Goal: Answer question/provide support: Share knowledge or assist other users

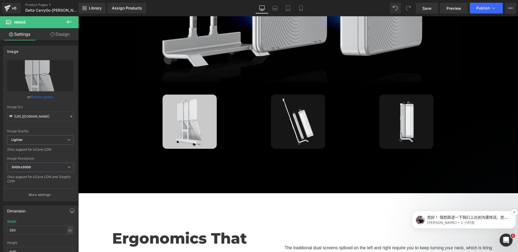
scroll to position [1229, 0]
click at [457, 215] on div "您好！ 我想跟进一下我们上次的沟通情况。您收到我提供的信息了吗？ 如果您还有其他疑问，请随时告诉我 :) 注意：如果第二天仍无人回复，此对话将关闭。如果您需要…" at bounding box center [467, 217] width 83 height 7
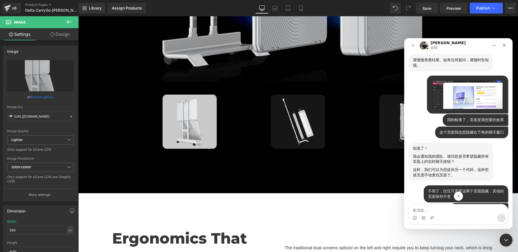
scroll to position [1120, 0]
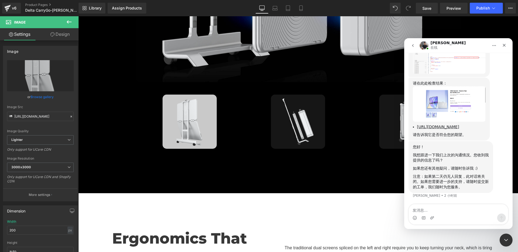
click at [427, 211] on textarea "发消息..." at bounding box center [458, 208] width 99 height 9
type textarea "好的"
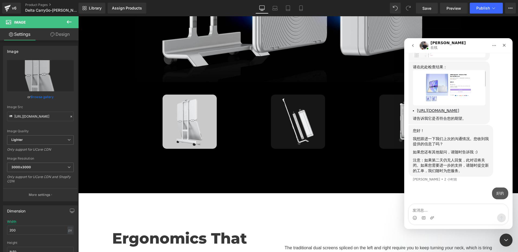
scroll to position [1136, 0]
type textarea "我晚一点检查"
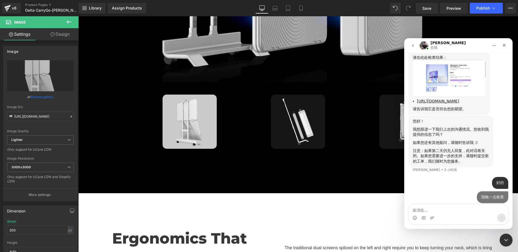
scroll to position [1148, 0]
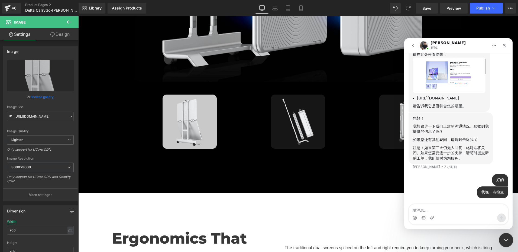
drag, startPoint x: 916, startPoint y: 443, endPoint x: 509, endPoint y: 239, distance: 455.1
click at [510, 239] on div "关闭 Intercom Messenger" at bounding box center [505, 239] width 13 height 13
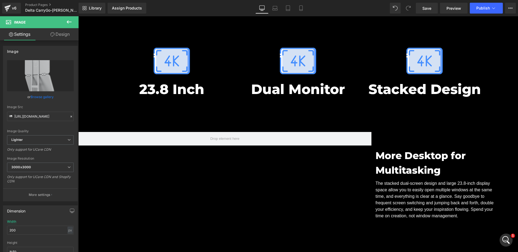
scroll to position [1165, 0]
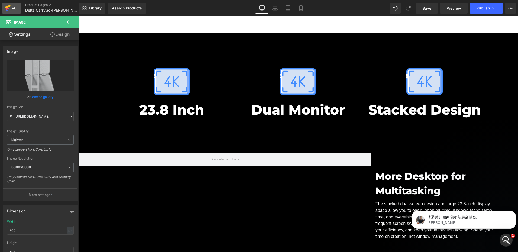
click at [11, 6] on icon at bounding box center [7, 8] width 7 height 14
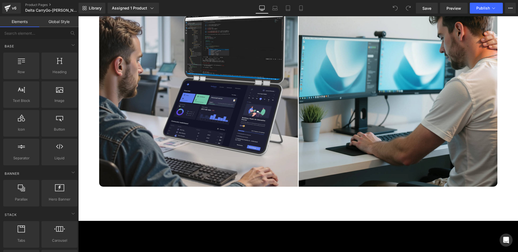
scroll to position [1652, 0]
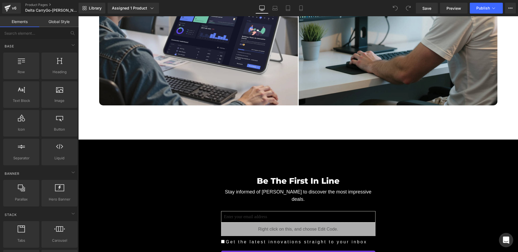
click at [505, 239] on icon "Open Intercom Messenger" at bounding box center [506, 239] width 6 height 7
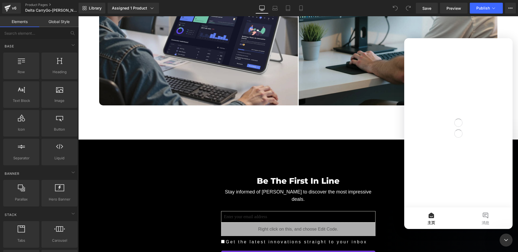
scroll to position [0, 0]
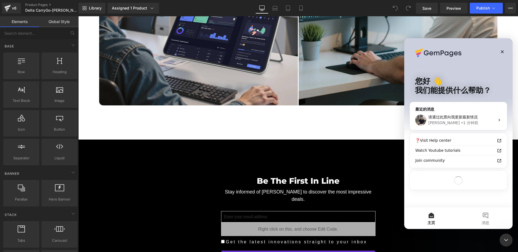
click at [116, 145] on div at bounding box center [259, 118] width 518 height 236
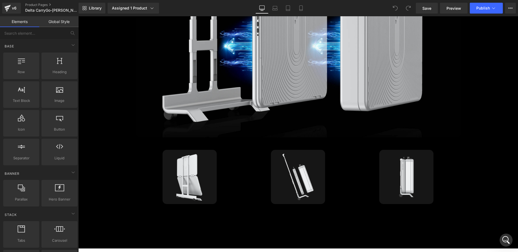
scroll to position [1165, 0]
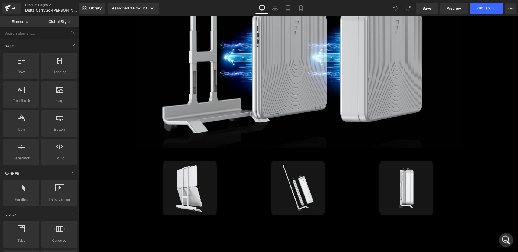
click at [507, 238] on icon "打开 Intercom Messenger" at bounding box center [505, 239] width 9 height 9
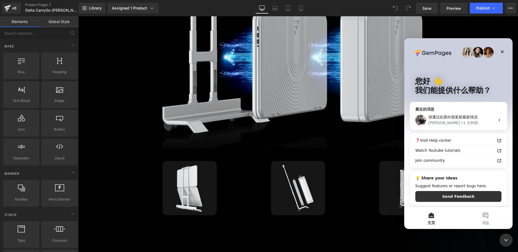
click at [458, 117] on span "请通过此票向我更新最新情况" at bounding box center [452, 117] width 49 height 4
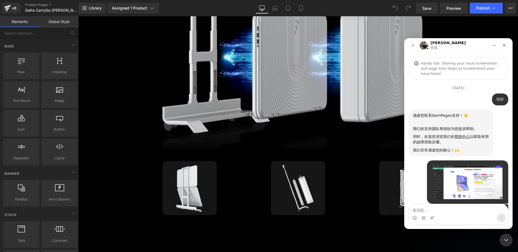
scroll to position [1164, 0]
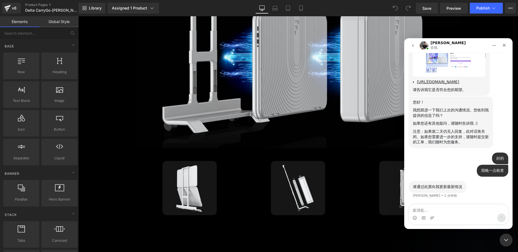
click at [428, 209] on textarea "发消息..." at bounding box center [458, 208] width 99 height 9
type textarea "我刚看了写过"
click at [450, 9] on div at bounding box center [259, 118] width 518 height 236
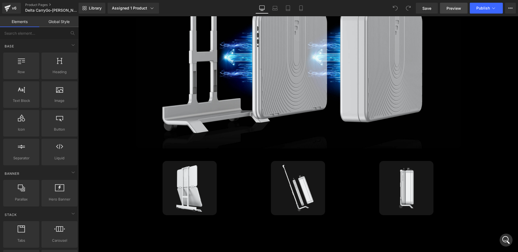
click at [451, 9] on span "Preview" at bounding box center [453, 8] width 15 height 6
click at [504, 239] on icon "打开 Intercom Messenger" at bounding box center [505, 239] width 9 height 9
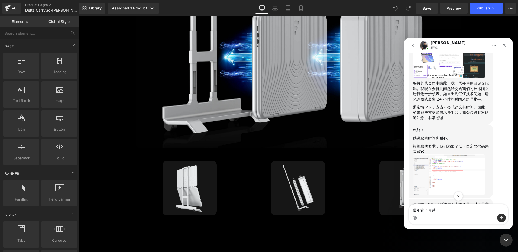
scroll to position [672, 0]
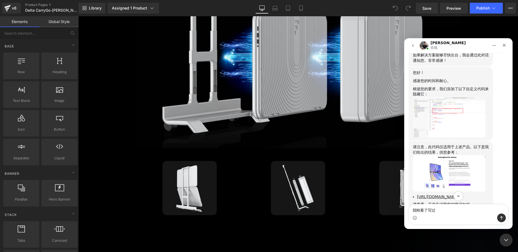
click at [425, 207] on textarea "我刚看了写过" at bounding box center [458, 208] width 99 height 9
click at [441, 208] on textarea "我刚看了写过" at bounding box center [458, 208] width 99 height 9
type textarea "我刚看了效果"
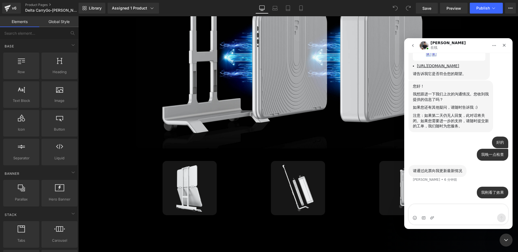
type textarea "ok"
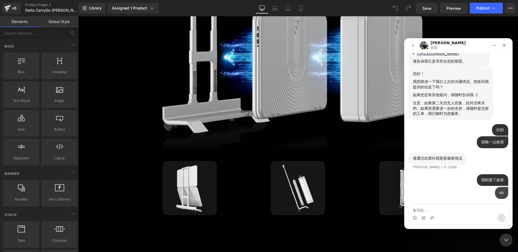
scroll to position [1193, 0]
type textarea "撒"
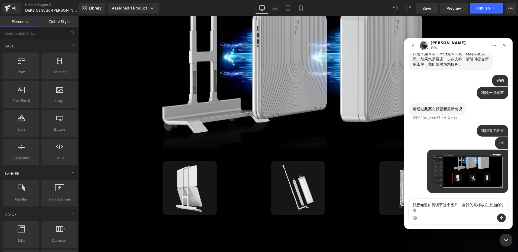
scroll to position [1242, 0]
type textarea "我想知道如何调节这个图片，当我的鼠标放在上边的时候，图片会轻微放大"
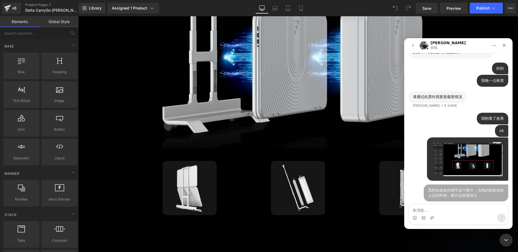
scroll to position [1254, 0]
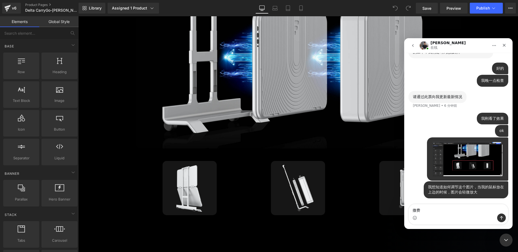
type textarea "撒"
type textarea "这"
type textarea "请"
type textarea "请帮忙调节这个"
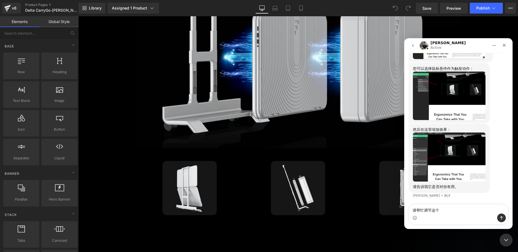
scroll to position [1480, 0]
click at [461, 147] on img "Tony说…" at bounding box center [449, 156] width 73 height 49
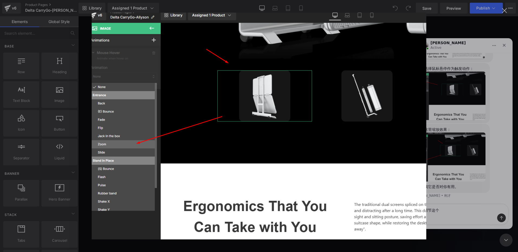
click at [460, 36] on div "Intercom Messenger" at bounding box center [259, 126] width 518 height 252
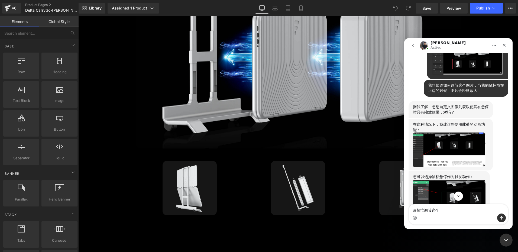
scroll to position [1344, 0]
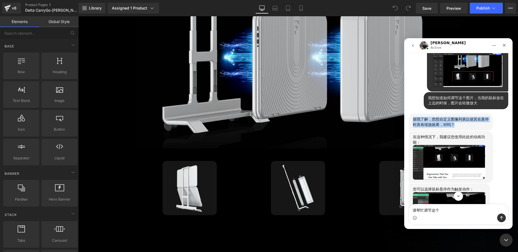
drag, startPoint x: 413, startPoint y: 134, endPoint x: 464, endPoint y: 141, distance: 51.6
click at [464, 127] on div "据我了解，您想自定义图像列表以使其在悬停时具有缩放效果，对吗？" at bounding box center [451, 122] width 76 height 11
copy div "据我了解，您想自定义图像列表以使其在悬停时具有缩放效果，对吗？"
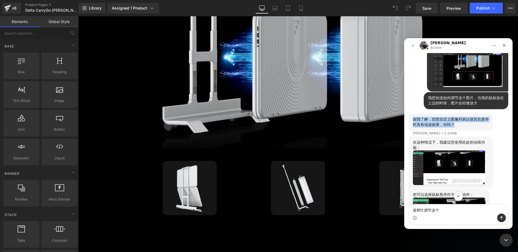
click at [421, 127] on div "据我了解，您想自定义图像列表以使其在悬停时具有缩放效果，对吗？" at bounding box center [451, 122] width 76 height 11
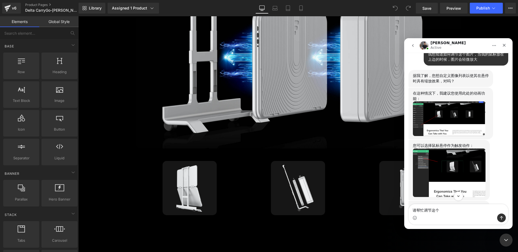
scroll to position [1399, 0]
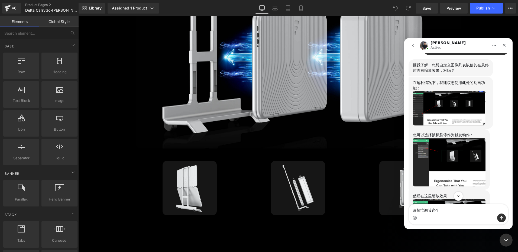
click at [446, 125] on img "Tony说…" at bounding box center [449, 108] width 73 height 35
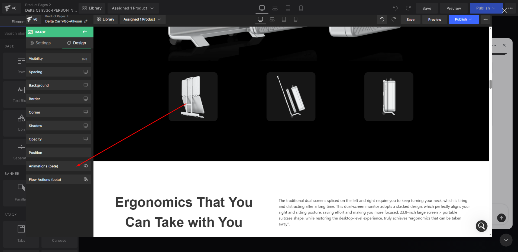
click at [504, 10] on div "关闭" at bounding box center [504, 10] width 5 height 5
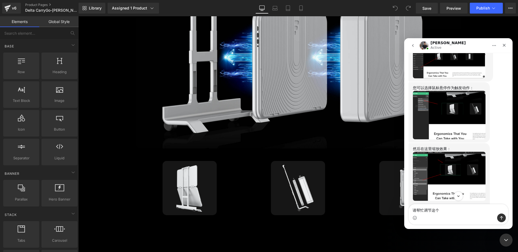
scroll to position [1453, 0]
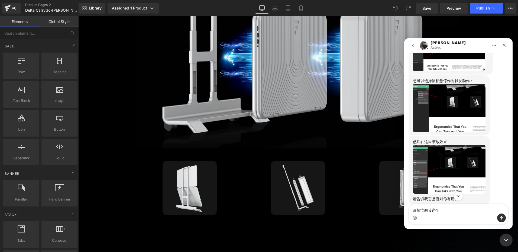
click at [444, 122] on img "Tony说…" at bounding box center [449, 108] width 73 height 48
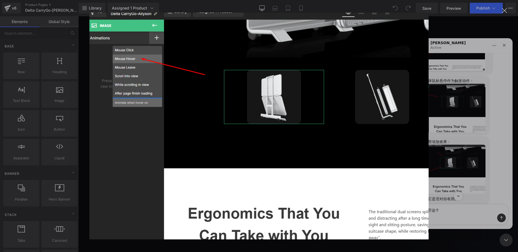
click at [502, 110] on div "Intercom Messenger" at bounding box center [259, 126] width 518 height 252
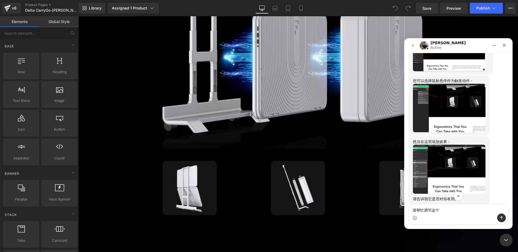
scroll to position [1480, 0]
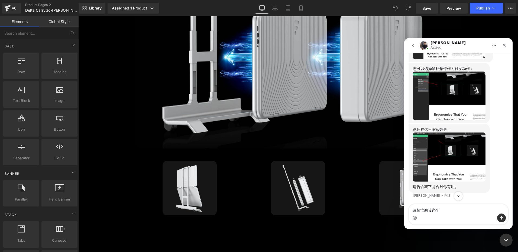
click at [444, 163] on img "Tony说…" at bounding box center [449, 156] width 73 height 49
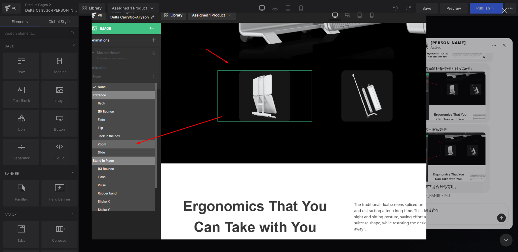
scroll to position [0, 0]
click at [484, 25] on div "Intercom Messenger" at bounding box center [259, 126] width 518 height 252
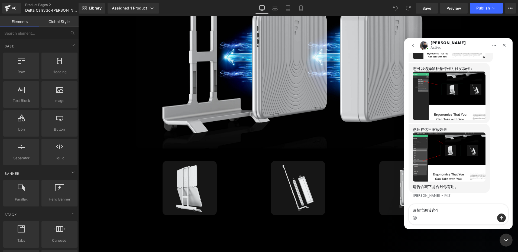
click at [185, 165] on div at bounding box center [259, 118] width 518 height 236
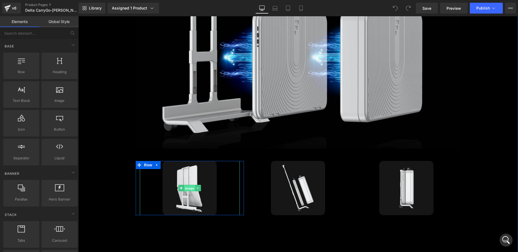
click at [190, 185] on span "Image" at bounding box center [189, 188] width 11 height 7
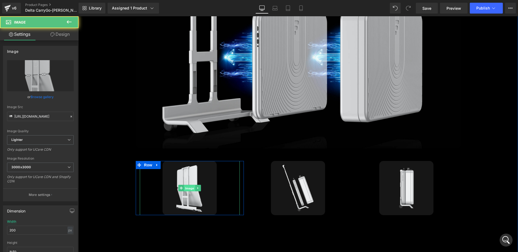
click at [190, 185] on span "Image" at bounding box center [189, 188] width 11 height 7
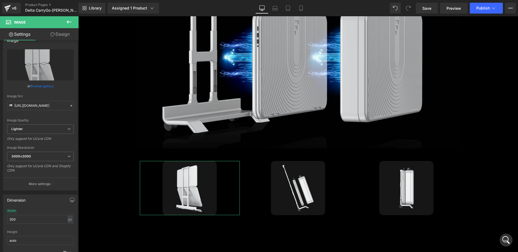
scroll to position [27, 0]
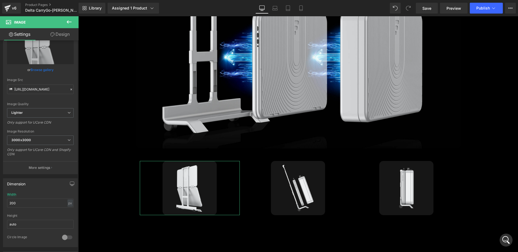
click at [66, 33] on link "Design" at bounding box center [59, 34] width 39 height 12
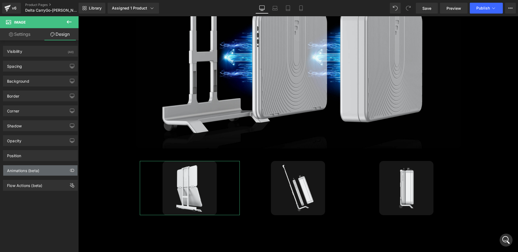
click at [44, 168] on div "Animations (beta)" at bounding box center [40, 170] width 74 height 10
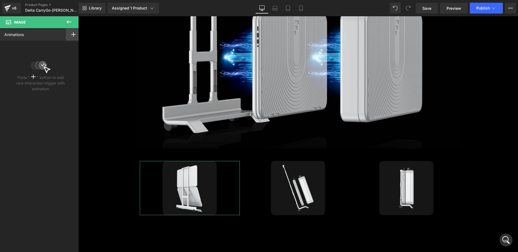
click at [72, 33] on icon at bounding box center [73, 34] width 4 height 4
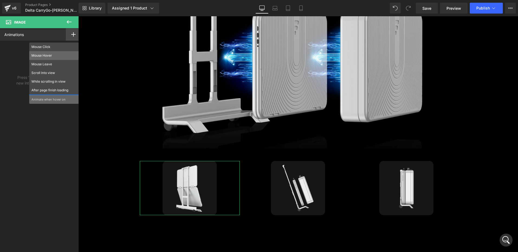
click at [51, 55] on p "Mouse Hover" at bounding box center [53, 55] width 45 height 5
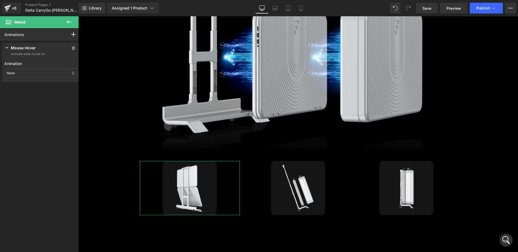
click at [30, 75] on div "None" at bounding box center [40, 73] width 72 height 9
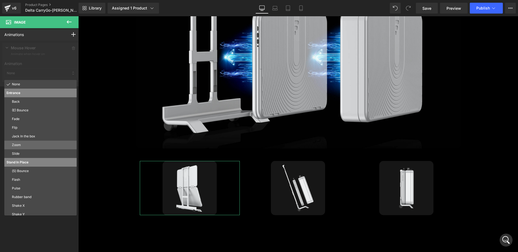
click at [26, 144] on p "Zoom" at bounding box center [43, 144] width 63 height 5
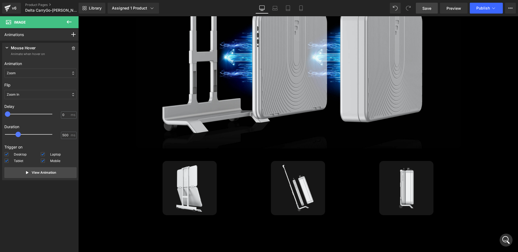
drag, startPoint x: 426, startPoint y: 8, endPoint x: 171, endPoint y: 117, distance: 277.8
click at [426, 8] on span "Save" at bounding box center [426, 8] width 9 height 6
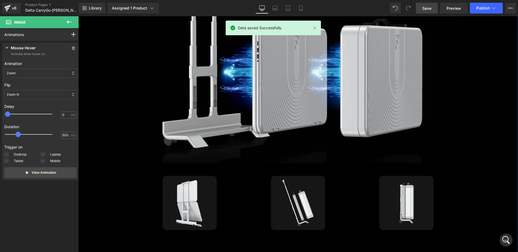
scroll to position [1246, 0]
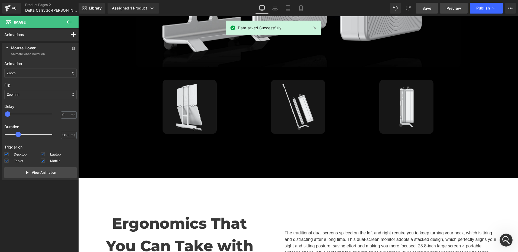
click at [454, 8] on span "Preview" at bounding box center [453, 8] width 15 height 6
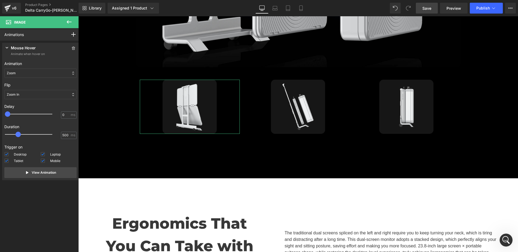
click at [36, 96] on div "Zoom In" at bounding box center [40, 94] width 72 height 9
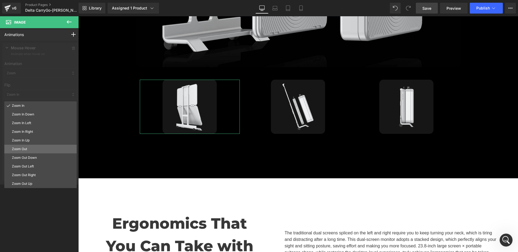
click at [32, 148] on p "Zoom Out" at bounding box center [43, 149] width 63 height 5
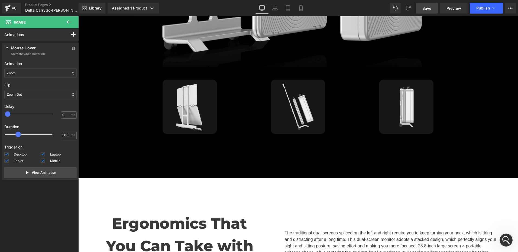
click at [427, 12] on link "Save" at bounding box center [427, 8] width 22 height 11
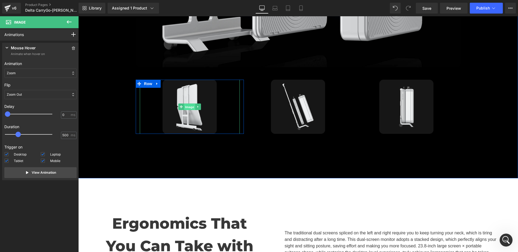
click at [189, 104] on span "Image" at bounding box center [189, 107] width 11 height 7
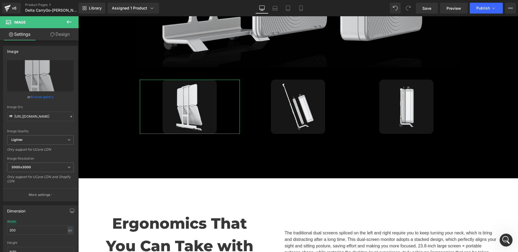
click at [59, 37] on link "Design" at bounding box center [59, 34] width 39 height 12
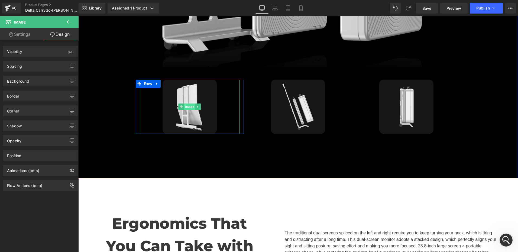
click at [185, 103] on span "Image" at bounding box center [189, 106] width 11 height 7
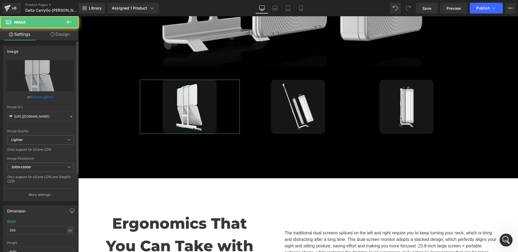
scroll to position [135, 0]
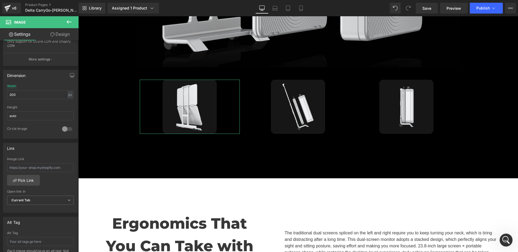
click at [64, 34] on link "Design" at bounding box center [59, 34] width 39 height 12
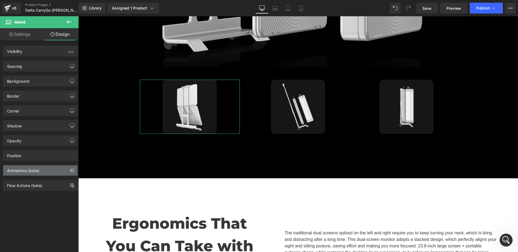
click at [32, 168] on div "Animations (beta)" at bounding box center [23, 169] width 32 height 8
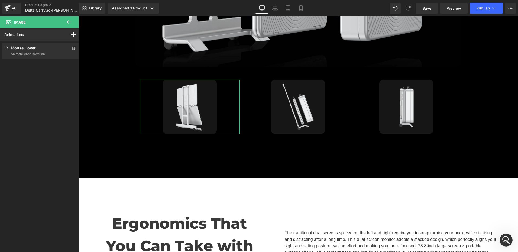
click at [7, 47] on icon at bounding box center [6, 47] width 5 height 5
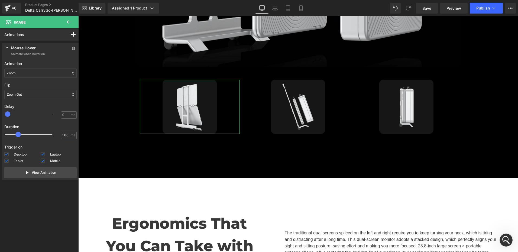
click at [35, 96] on div "Zoom Out" at bounding box center [40, 94] width 72 height 9
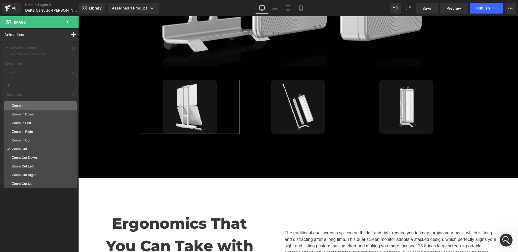
click at [30, 108] on p "Zoom In" at bounding box center [43, 105] width 63 height 5
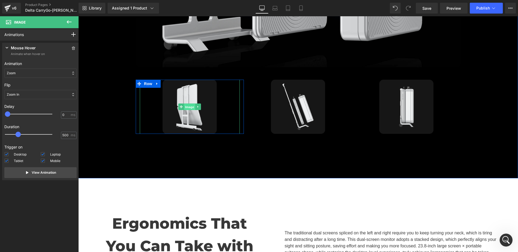
click at [190, 104] on span "Image" at bounding box center [189, 107] width 11 height 7
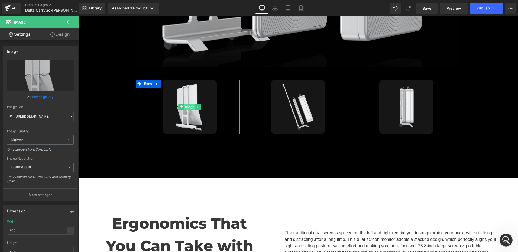
click at [188, 104] on span "Image" at bounding box center [189, 107] width 11 height 7
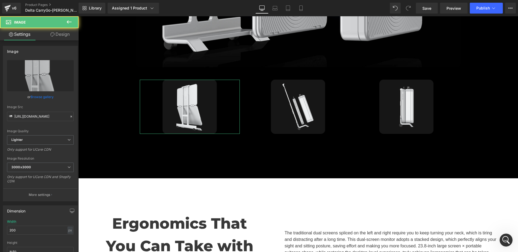
click at [63, 32] on link "Design" at bounding box center [59, 34] width 39 height 12
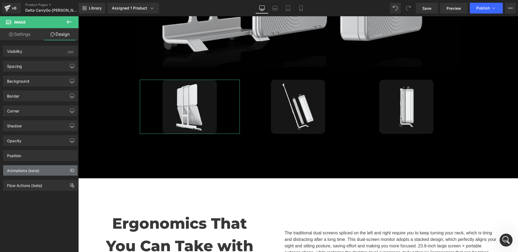
click at [31, 171] on div "Animations (beta)" at bounding box center [23, 169] width 32 height 8
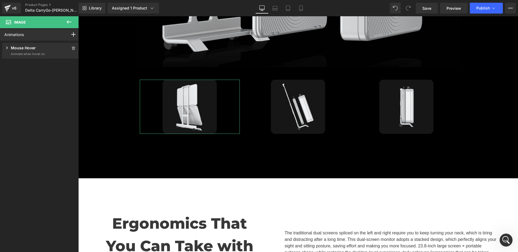
click at [6, 47] on icon at bounding box center [6, 47] width 5 height 5
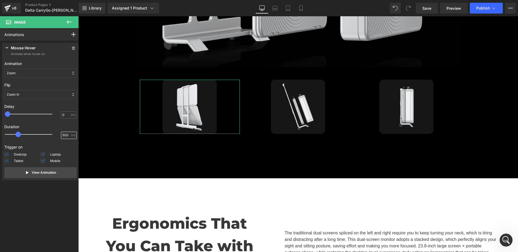
click at [64, 135] on input "500" at bounding box center [65, 135] width 7 height 5
click at [67, 149] on p "Trigger on" at bounding box center [40, 147] width 72 height 6
click at [427, 11] on link "Save" at bounding box center [427, 8] width 22 height 11
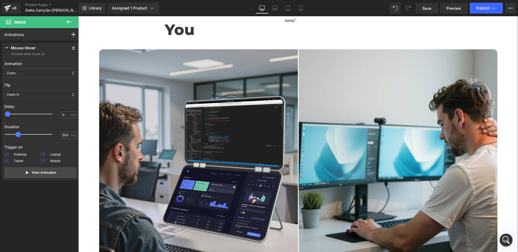
scroll to position [1517, 0]
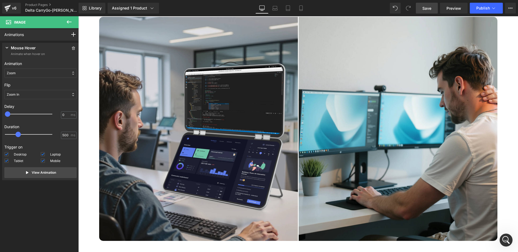
click at [429, 9] on span "Save" at bounding box center [426, 8] width 9 height 6
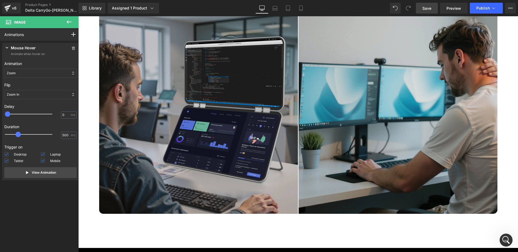
click at [242, 114] on img at bounding box center [298, 102] width 398 height 224
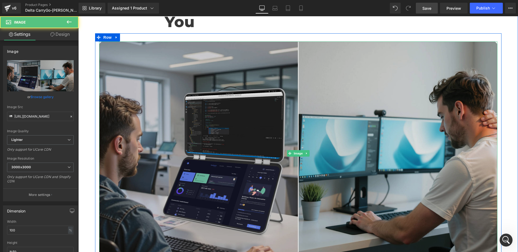
scroll to position [1490, 0]
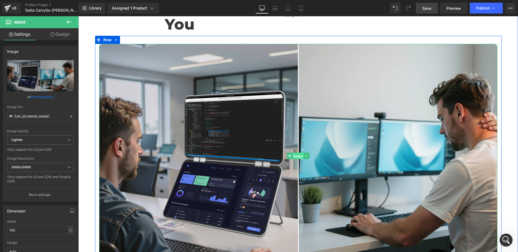
click at [294, 153] on span "Image" at bounding box center [298, 156] width 11 height 7
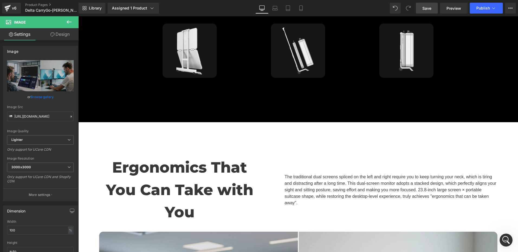
scroll to position [1273, 0]
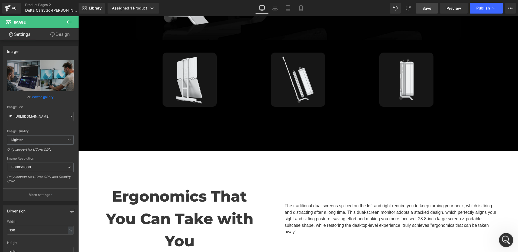
click at [507, 238] on icon "打开 Intercom Messenger" at bounding box center [505, 239] width 9 height 9
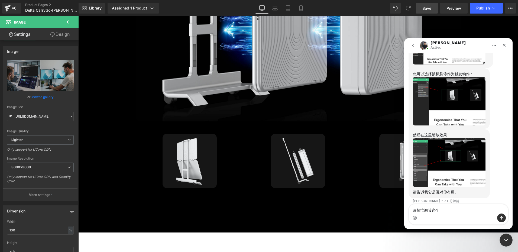
scroll to position [1480, 0]
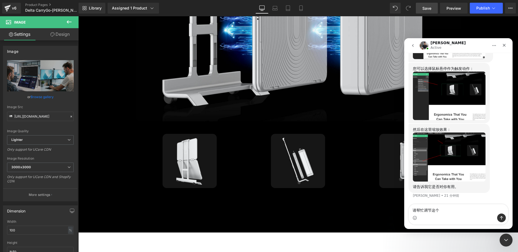
click at [444, 209] on textarea "请帮忙调节这个" at bounding box center [458, 208] width 99 height 9
type textarea "请"
type textarea "我调节了"
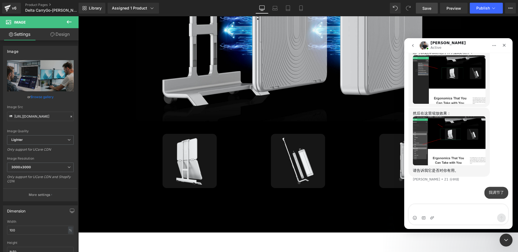
scroll to position [1496, 0]
type textarea "但是似乎跟我想象的效果不太一样"
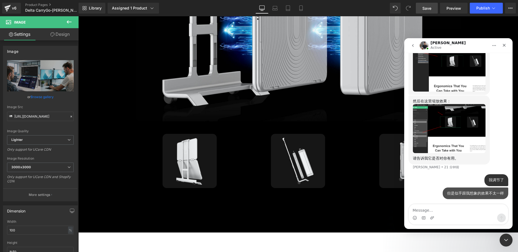
scroll to position [1508, 0]
click at [431, 220] on div "Intercom Messenger" at bounding box center [432, 217] width 4 height 9
click at [506, 239] on icon "关闭 Intercom Messenger" at bounding box center [505, 239] width 7 height 7
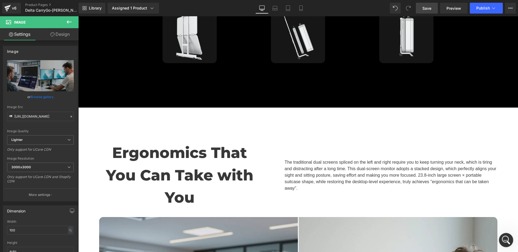
scroll to position [1503, 0]
drag, startPoint x: 505, startPoint y: 239, endPoint x: 917, endPoint y: 453, distance: 464.9
click at [504, 239] on icon "打开 Intercom Messenger" at bounding box center [505, 239] width 9 height 9
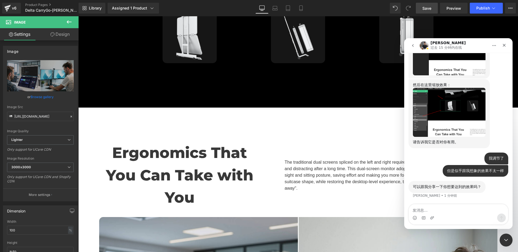
click at [436, 208] on textarea "发消息..." at bounding box center [458, 208] width 99 height 9
type textarea "https://uperfect.com/a/gempages?preview=1755503159&type=template-product&produc…"
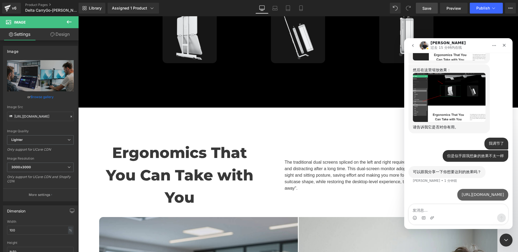
scroll to position [1535, 0]
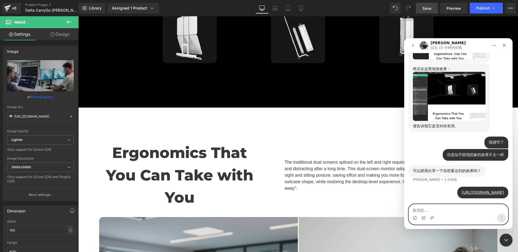
click at [446, 208] on textarea "发消息..." at bounding box center [458, 208] width 99 height 9
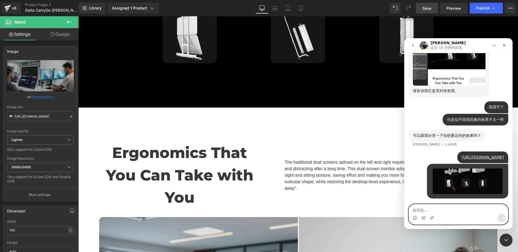
scroll to position [1570, 0]
click at [425, 211] on textarea "发消息..." at bounding box center [458, 208] width 99 height 9
paste textarea "https://uperfect.com/products/macbook-mini-monitor?_pos=1&_sid=ce272c5d3&_ss=r"
type textarea "https://uperfect.com/products/macbook-mini-monitor?_pos=1&_sid=ce272c5d3&_ss=r"
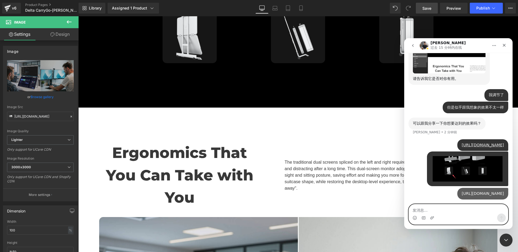
scroll to position [1593, 0]
click at [440, 210] on textarea "发消息..." at bounding box center [458, 208] width 99 height 9
paste textarea "发消息..."
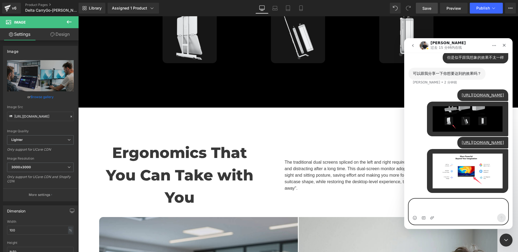
scroll to position [1643, 0]
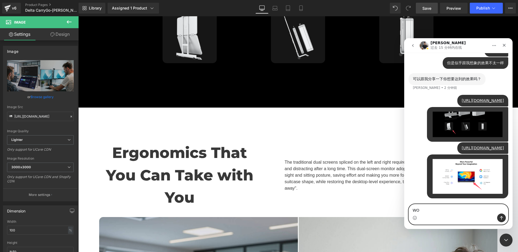
type textarea "W"
type textarea "我想要下面这种效果，鼠标放在图片上面，轻微放大"
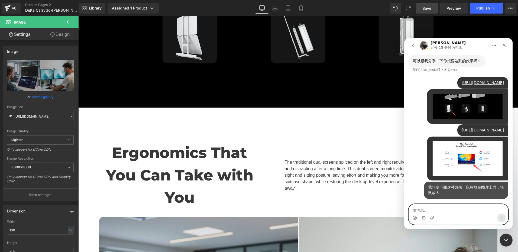
scroll to position [1655, 0]
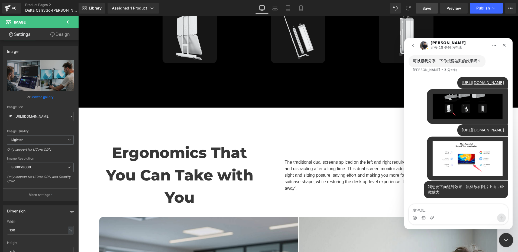
click at [501, 237] on div "关闭 Intercom Messenger" at bounding box center [505, 239] width 13 height 13
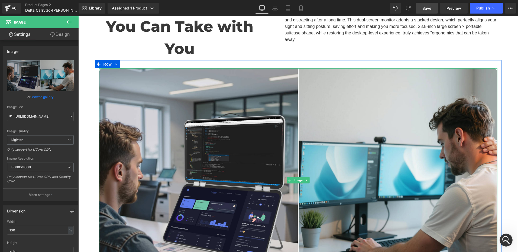
scroll to position [1506, 0]
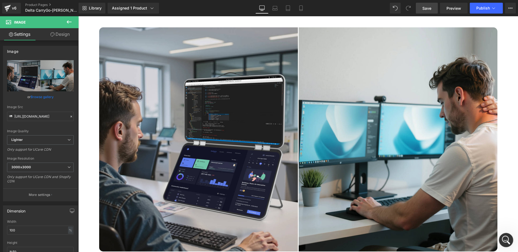
click at [504, 237] on icon "打开 Intercom Messenger" at bounding box center [505, 239] width 9 height 9
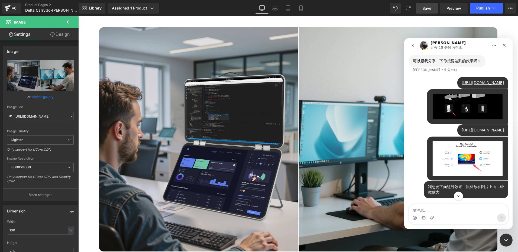
scroll to position [1655, 0]
click at [434, 209] on textarea "发消息..." at bounding box center [458, 208] width 99 height 9
click at [506, 238] on icon "关闭 Intercom Messenger" at bounding box center [505, 239] width 7 height 7
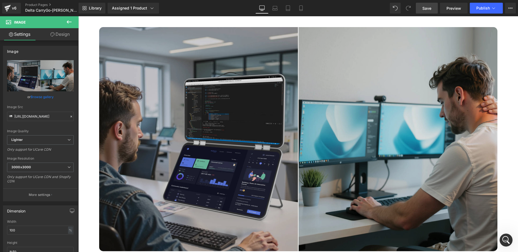
scroll to position [1506, 0]
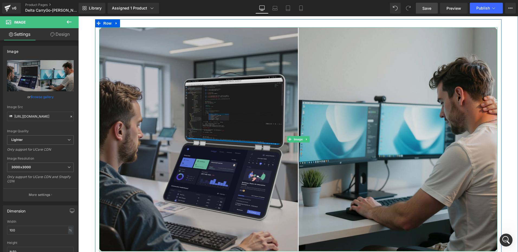
click at [275, 77] on img at bounding box center [298, 139] width 398 height 224
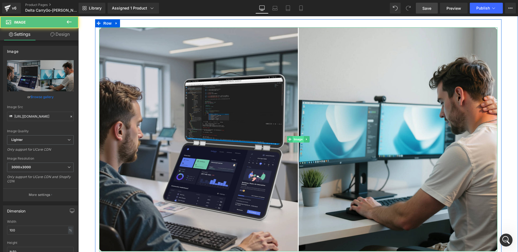
click at [296, 136] on span "Image" at bounding box center [298, 139] width 11 height 7
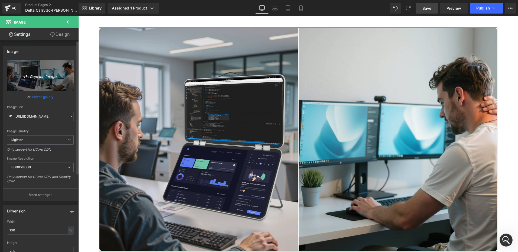
click at [51, 74] on icon "Replace Image" at bounding box center [40, 75] width 43 height 7
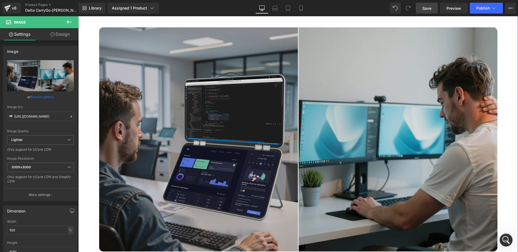
scroll to position [1425, 0]
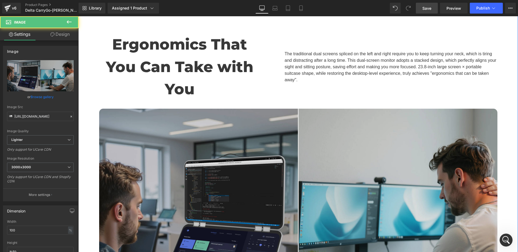
click at [302, 109] on img at bounding box center [298, 221] width 398 height 224
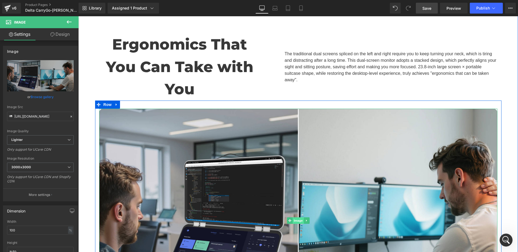
click at [294, 217] on span "Image" at bounding box center [298, 220] width 11 height 7
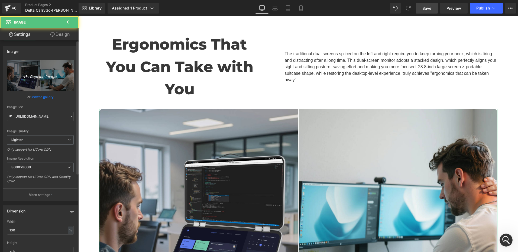
click at [46, 85] on link "Replace Image" at bounding box center [40, 75] width 67 height 31
type input "C:\fakepath\对比 拷贝 2.webp"
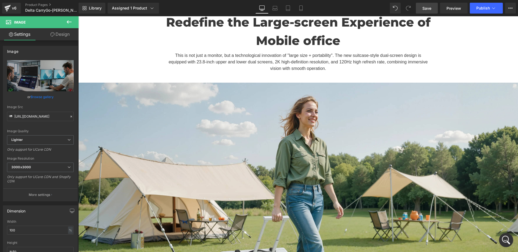
scroll to position [314, 0]
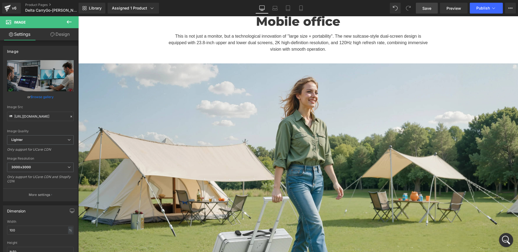
click at [504, 240] on icon "打开 Intercom Messenger" at bounding box center [505, 239] width 4 height 4
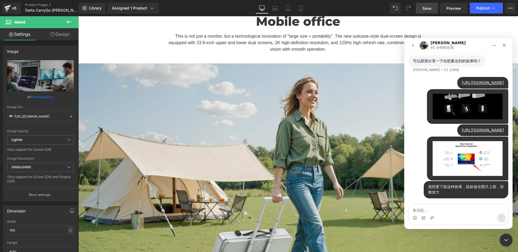
scroll to position [1655, 0]
click at [440, 209] on textarea "发消息..." at bounding box center [458, 208] width 99 height 9
drag, startPoint x: 506, startPoint y: 239, endPoint x: 846, endPoint y: 379, distance: 367.0
click at [506, 240] on icon "关闭 Intercom Messenger" at bounding box center [505, 239] width 7 height 7
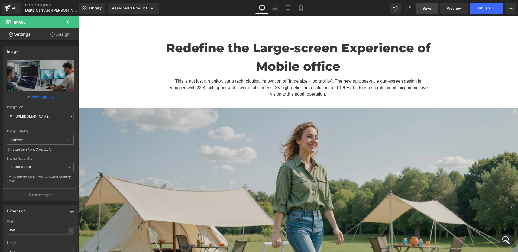
scroll to position [271, 0]
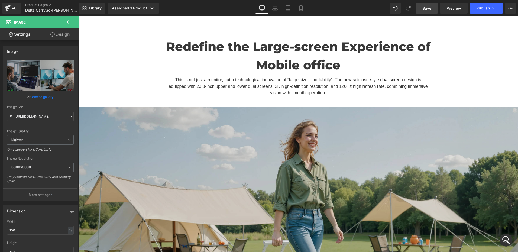
click at [293, 167] on img at bounding box center [298, 230] width 440 height 247
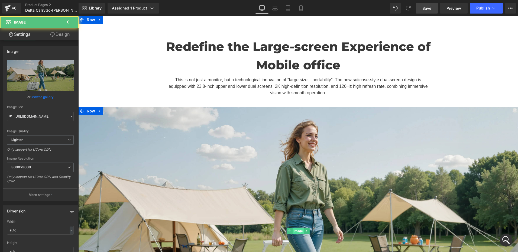
click at [294, 228] on span "Image" at bounding box center [298, 231] width 11 height 7
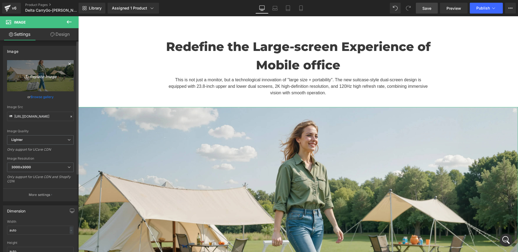
click at [38, 83] on link "Replace Image" at bounding box center [40, 75] width 67 height 31
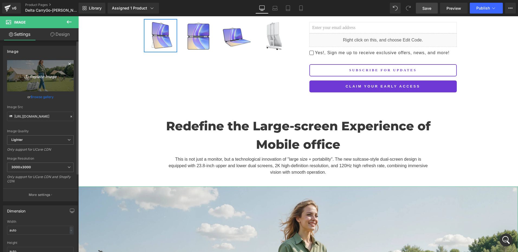
scroll to position [190, 0]
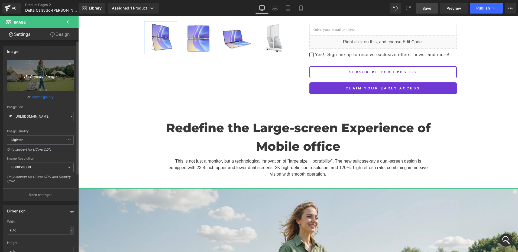
type input "C:\fakepath\03 拷贝.webp"
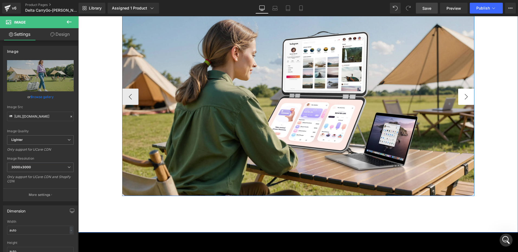
scroll to position [2004, 0]
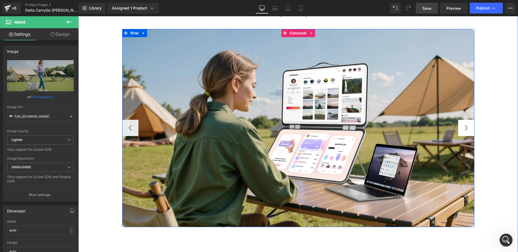
click at [469, 120] on button "›" at bounding box center [466, 128] width 16 height 16
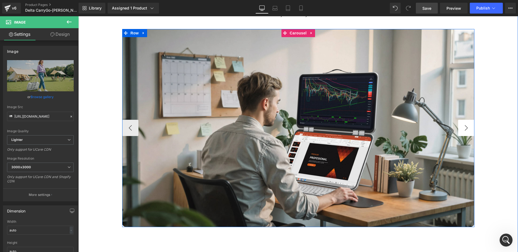
click at [468, 120] on button "›" at bounding box center [466, 128] width 16 height 16
click at [466, 120] on button "›" at bounding box center [466, 128] width 16 height 16
click at [128, 120] on button "‹" at bounding box center [130, 128] width 16 height 16
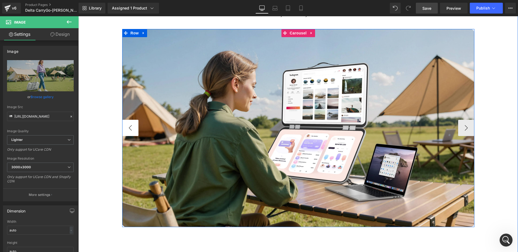
click at [128, 120] on button "‹" at bounding box center [130, 128] width 16 height 16
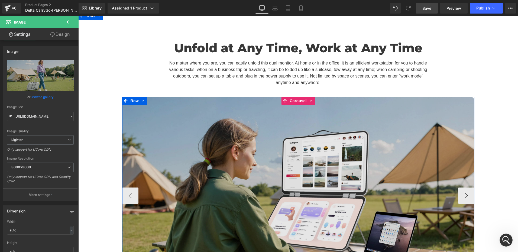
scroll to position [1923, 0]
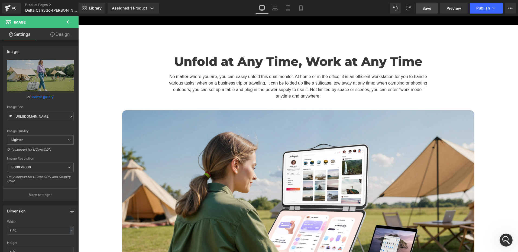
click at [429, 8] on span "Save" at bounding box center [426, 8] width 9 height 6
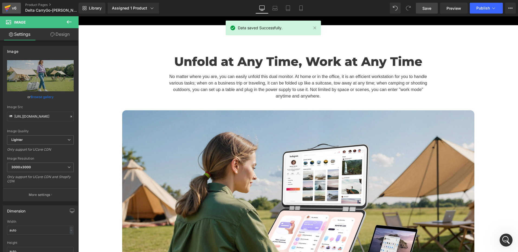
click at [12, 7] on div "v6" at bounding box center [14, 8] width 7 height 7
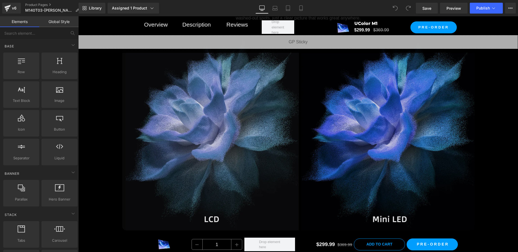
scroll to position [1138, 0]
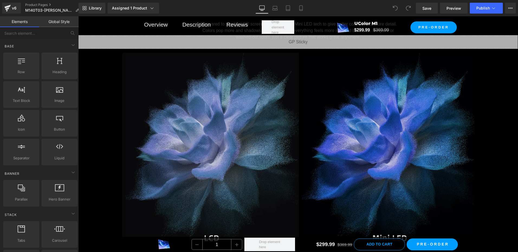
click at [253, 102] on img at bounding box center [298, 150] width 352 height 198
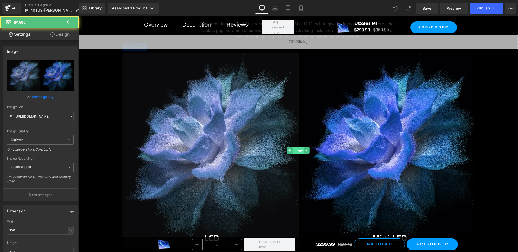
click at [297, 150] on span "Image" at bounding box center [298, 150] width 11 height 7
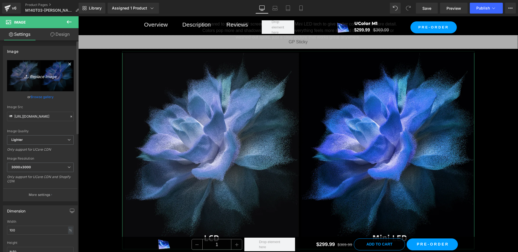
click at [25, 84] on link "Replace Image" at bounding box center [40, 75] width 67 height 31
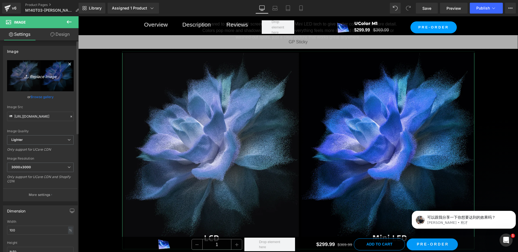
scroll to position [0, 0]
type input "C:\fakepath\对比.webp"
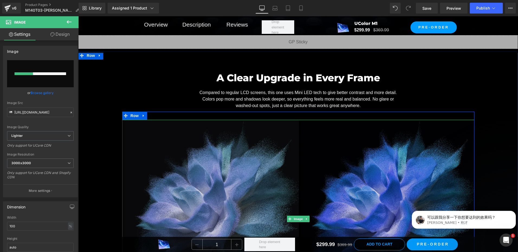
scroll to position [1056, 0]
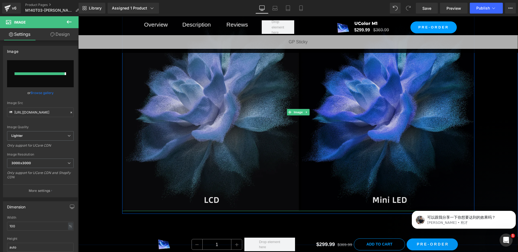
type input "[URL][DOMAIN_NAME]"
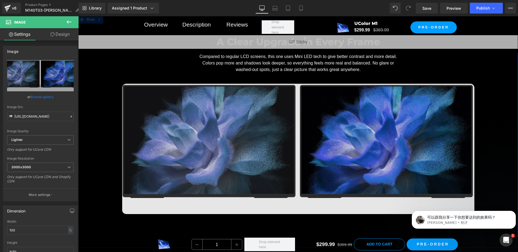
scroll to position [1110, 0]
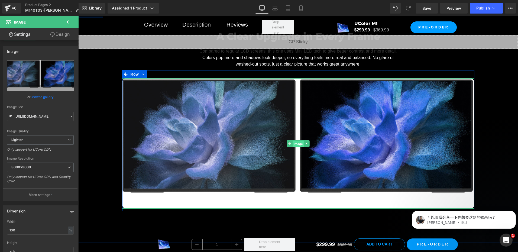
click at [296, 145] on span "Image" at bounding box center [298, 144] width 11 height 7
click at [297, 142] on span "Image" at bounding box center [298, 144] width 11 height 7
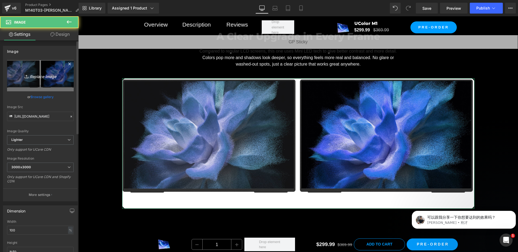
click at [31, 83] on link "Replace Image" at bounding box center [40, 75] width 67 height 31
type input "C:\fakepath\对比.webp"
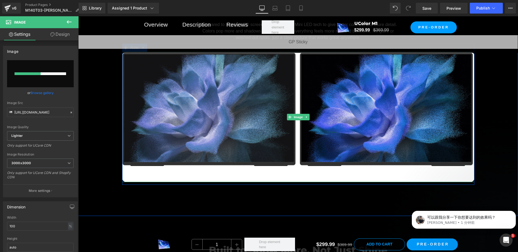
scroll to position [1138, 0]
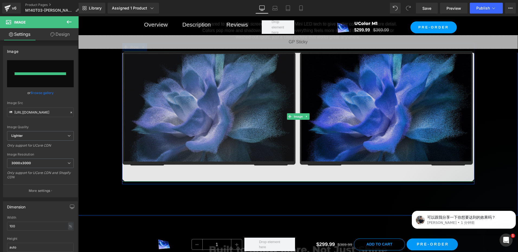
type input "[URL][DOMAIN_NAME]"
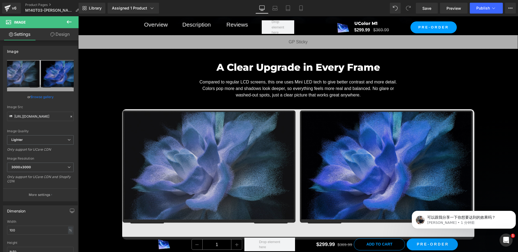
scroll to position [1110, 0]
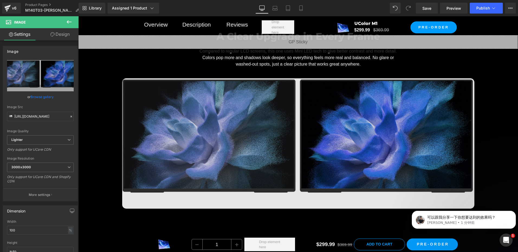
click at [300, 124] on img at bounding box center [298, 143] width 352 height 130
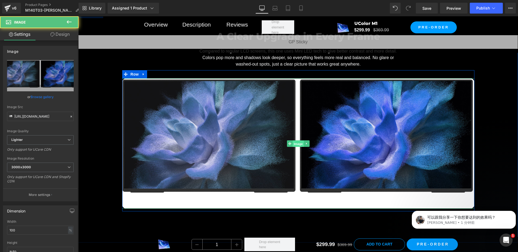
click at [294, 142] on span "Image" at bounding box center [298, 144] width 11 height 7
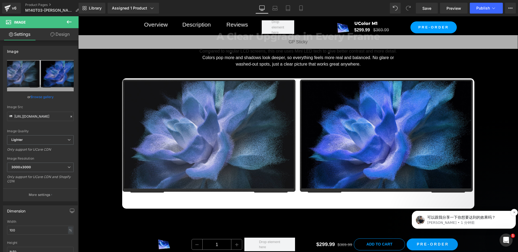
click at [477, 218] on p "可以跟我分享一下你想要达到的效果吗？" at bounding box center [468, 217] width 82 height 5
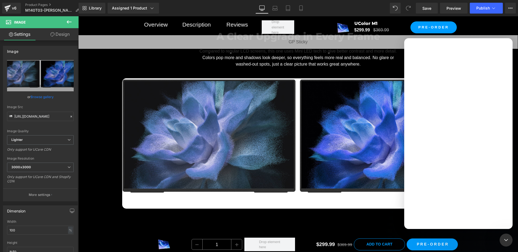
scroll to position [0, 0]
click at [502, 237] on icon "关闭 Intercom Messenger" at bounding box center [505, 239] width 7 height 7
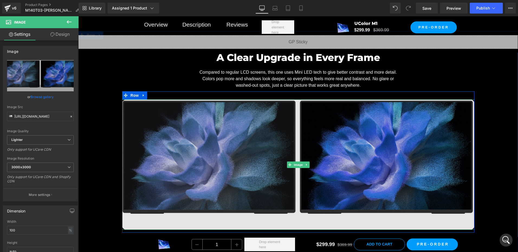
scroll to position [1083, 0]
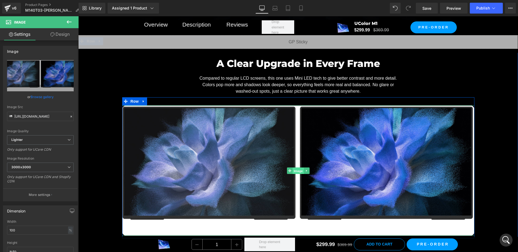
click at [294, 170] on span "Image" at bounding box center [298, 171] width 11 height 7
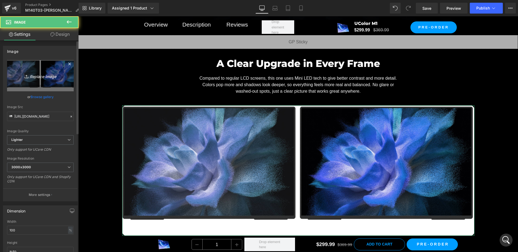
click at [38, 79] on link "Replace Image" at bounding box center [40, 75] width 67 height 31
type input "C:\fakepath\对比.webp"
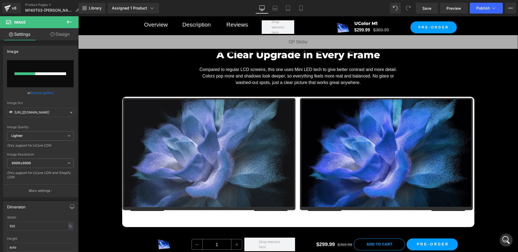
scroll to position [1083, 0]
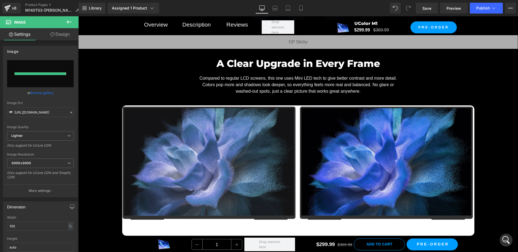
type input "https://ucarecdn.com/91ab1f91-4065-4069-b341-5a6aa252aa49/-/format/auto/-/previ…"
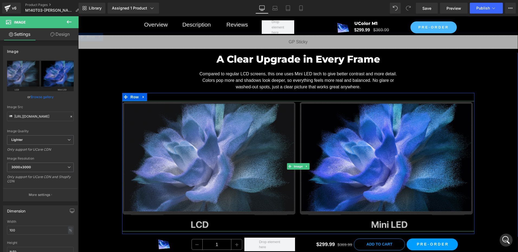
scroll to position [1056, 0]
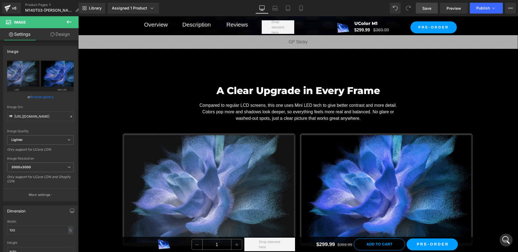
click at [426, 7] on span "Save" at bounding box center [426, 8] width 9 height 6
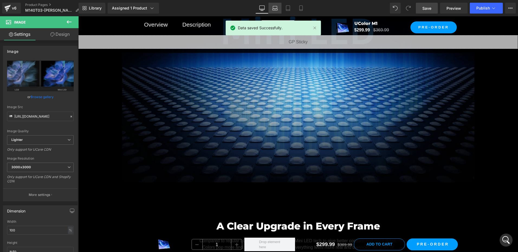
click at [278, 8] on link "Laptop" at bounding box center [274, 8] width 13 height 11
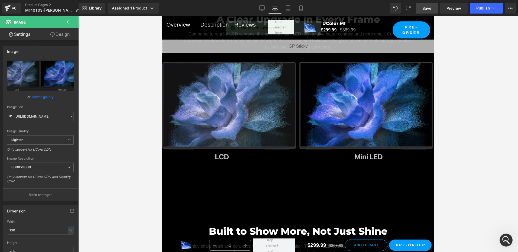
scroll to position [1046, 0]
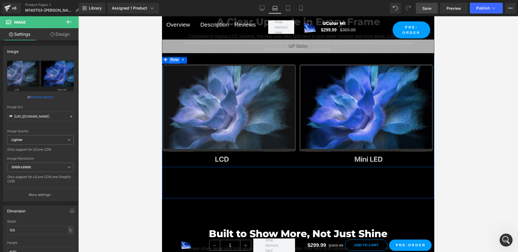
click at [173, 64] on span "Row" at bounding box center [174, 60] width 11 height 8
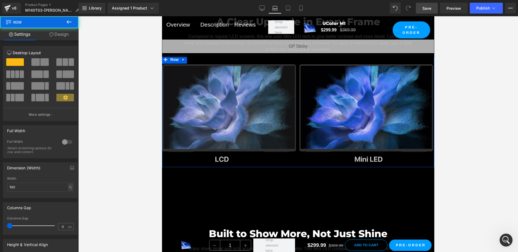
click at [63, 32] on link "Design" at bounding box center [58, 34] width 39 height 12
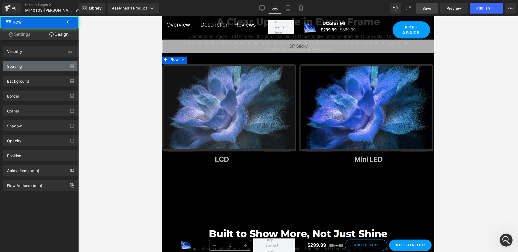
click at [23, 66] on div "Spacing" at bounding box center [40, 66] width 74 height 10
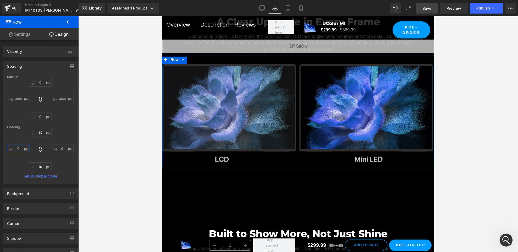
click at [22, 149] on input "0" at bounding box center [18, 148] width 23 height 9
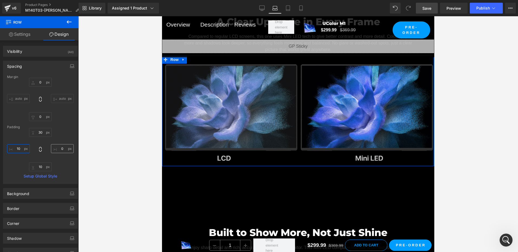
type input "10"
click at [62, 148] on input "0" at bounding box center [62, 148] width 23 height 9
paste input "1"
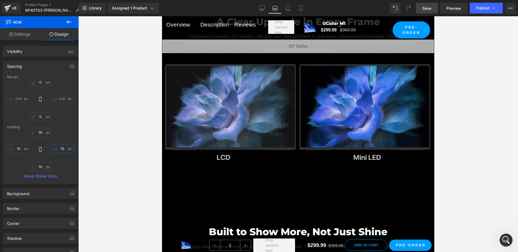
type input "10"
click at [425, 7] on span "Save" at bounding box center [426, 8] width 9 height 6
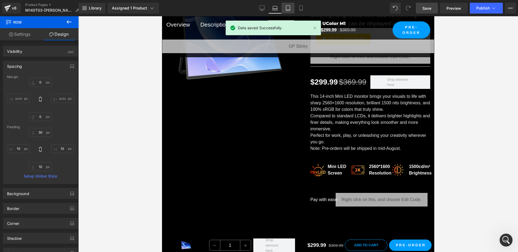
click at [287, 7] on icon at bounding box center [287, 7] width 5 height 5
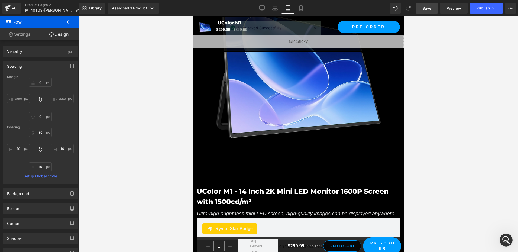
type input "0"
type input "30"
type input "0"
type input "10"
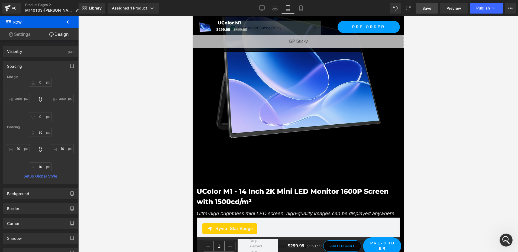
type input "0"
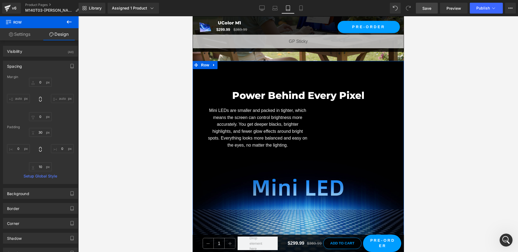
scroll to position [876, 0]
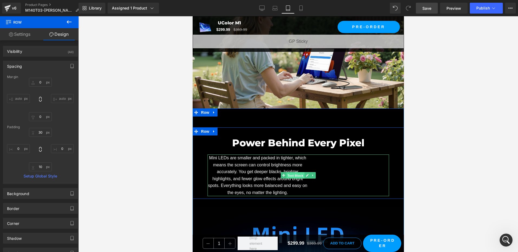
drag, startPoint x: 295, startPoint y: 169, endPoint x: 347, endPoint y: 164, distance: 52.2
click at [295, 172] on span "Text Block" at bounding box center [295, 175] width 18 height 7
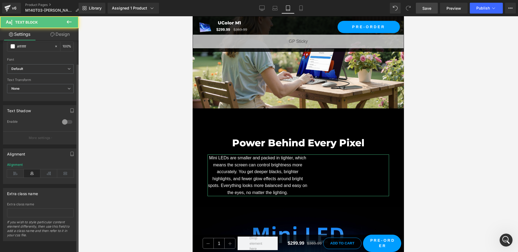
scroll to position [131, 0]
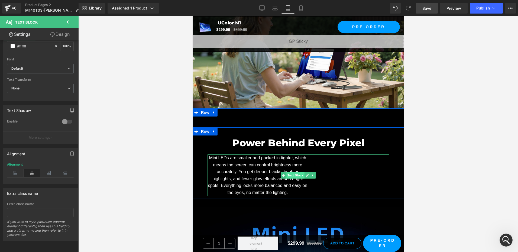
click at [298, 172] on span "Text Block" at bounding box center [295, 175] width 18 height 7
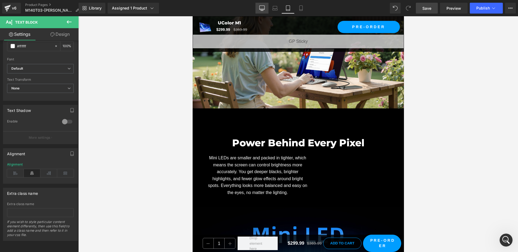
click at [261, 5] on link "Desktop" at bounding box center [261, 8] width 13 height 11
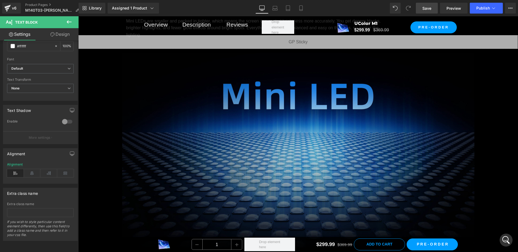
scroll to position [860, 0]
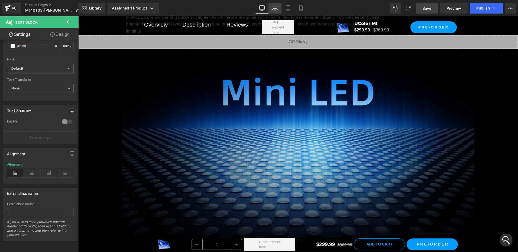
click at [275, 9] on icon at bounding box center [274, 10] width 5 height 2
type input "100"
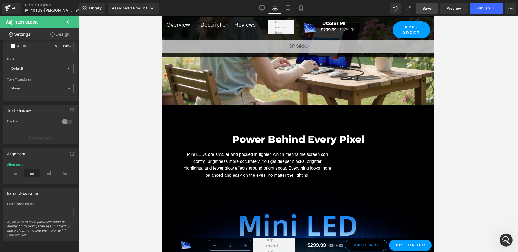
scroll to position [671, 0]
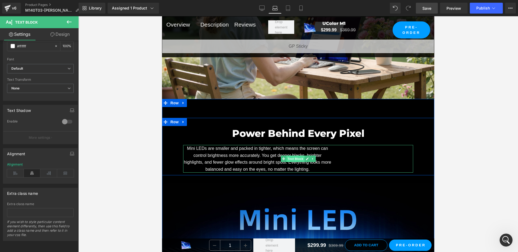
click at [295, 162] on span "Text Block" at bounding box center [295, 158] width 18 height 7
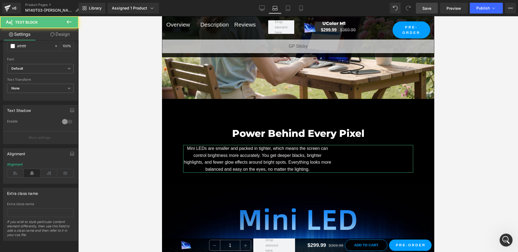
click at [66, 34] on link "Design" at bounding box center [59, 34] width 39 height 12
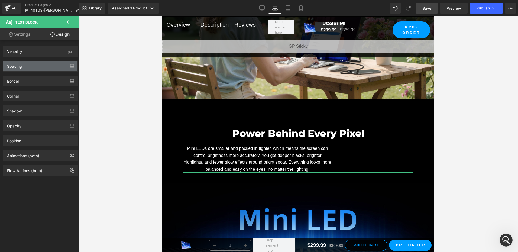
type input "16"
type input "0"
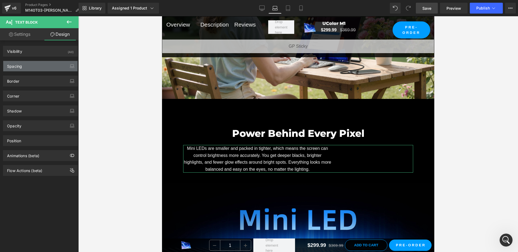
type input "300"
type input "0"
click at [35, 67] on div "Spacing" at bounding box center [40, 66] width 74 height 10
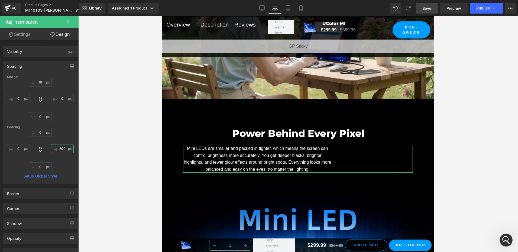
click at [60, 148] on input "300" at bounding box center [62, 148] width 23 height 9
type input "0"
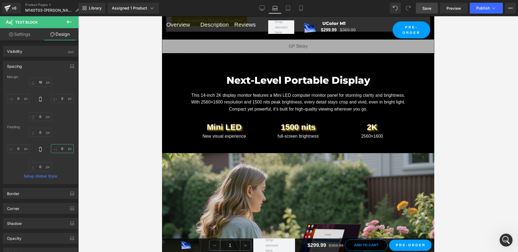
scroll to position [455, 0]
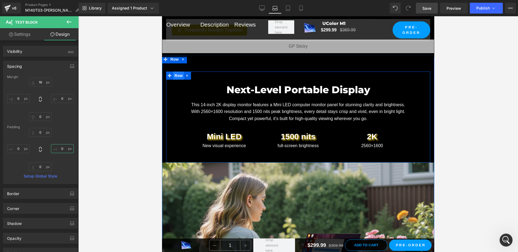
drag, startPoint x: 176, startPoint y: 81, endPoint x: 301, endPoint y: 90, distance: 125.2
click at [176, 80] on span "Row" at bounding box center [178, 76] width 11 height 8
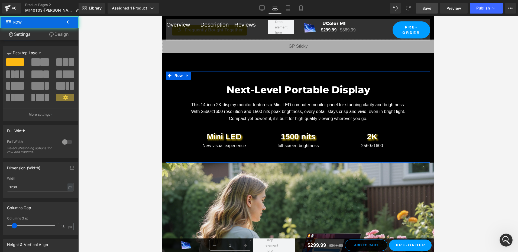
click at [59, 35] on link "Design" at bounding box center [58, 34] width 39 height 12
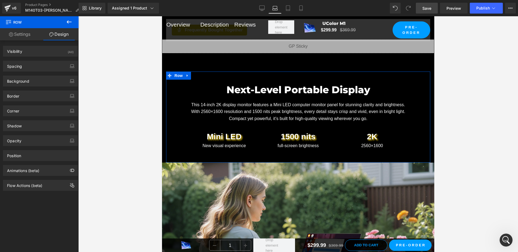
click at [22, 72] on div "Background Color & Image color rgba(0, 0, 0, 1) Color #000000 100 % Image Repla…" at bounding box center [40, 79] width 81 height 15
click at [34, 64] on div "Spacing" at bounding box center [40, 66] width 74 height 10
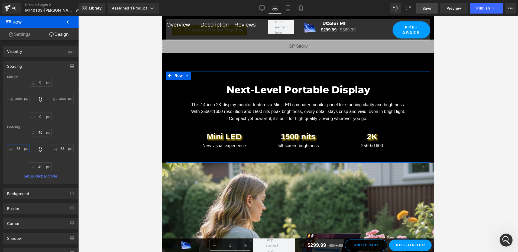
click at [23, 152] on input "63" at bounding box center [18, 148] width 23 height 9
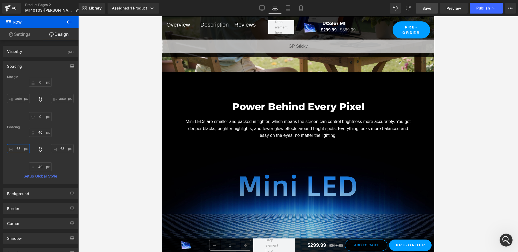
scroll to position [699, 0]
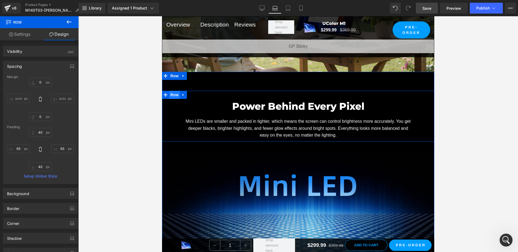
click at [176, 99] on span "Row" at bounding box center [174, 95] width 11 height 8
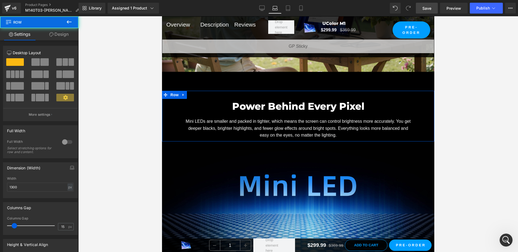
click at [60, 35] on link "Design" at bounding box center [58, 34] width 39 height 12
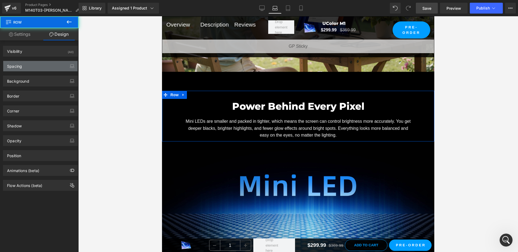
click at [21, 66] on div "Spacing" at bounding box center [14, 65] width 15 height 8
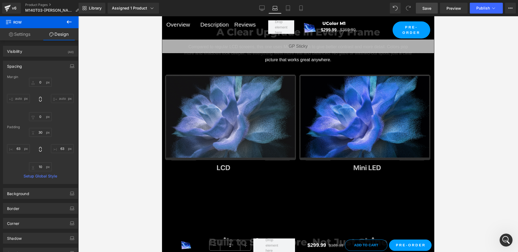
scroll to position [942, 0]
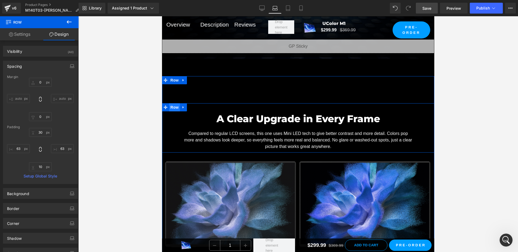
click at [175, 111] on span "Row" at bounding box center [174, 107] width 11 height 8
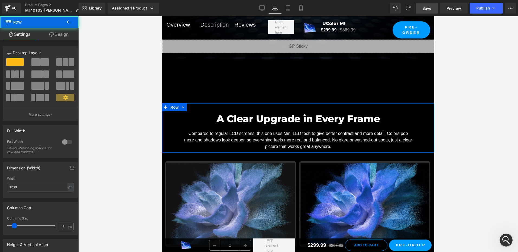
click at [70, 35] on link "Design" at bounding box center [58, 34] width 39 height 12
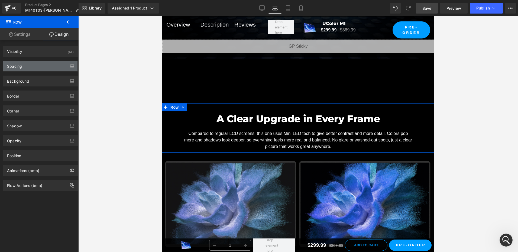
click at [40, 68] on div "Spacing" at bounding box center [40, 66] width 74 height 10
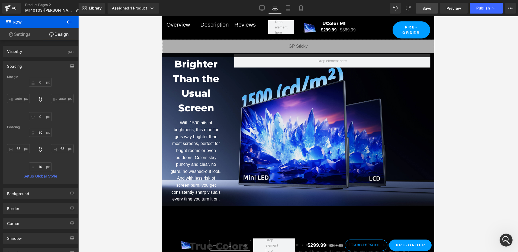
scroll to position [1674, 0]
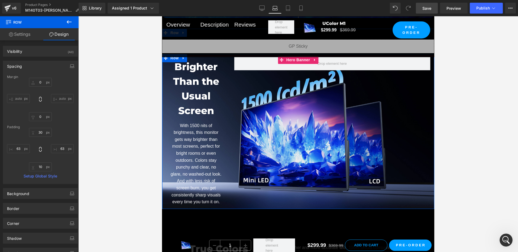
click at [177, 62] on span "Row" at bounding box center [174, 58] width 11 height 8
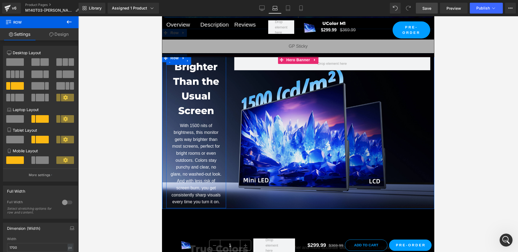
click at [222, 172] on div "Brighter Than the Usual Screen Heading With 1500 nits of brightness, this monit…" at bounding box center [196, 132] width 60 height 146
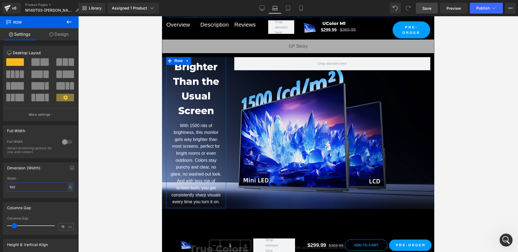
drag, startPoint x: 22, startPoint y: 188, endPoint x: -1, endPoint y: 185, distance: 23.4
click at [0, 185] on html "Row You are previewing how the will restyle your page. You can not edit Element…" at bounding box center [259, 126] width 518 height 252
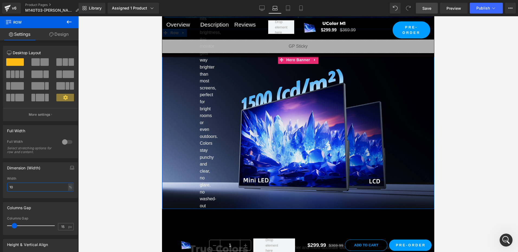
type input "100"
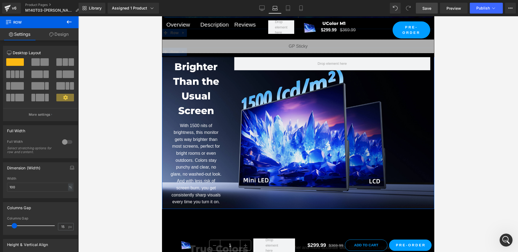
click at [171, 56] on span "Row" at bounding box center [174, 52] width 11 height 8
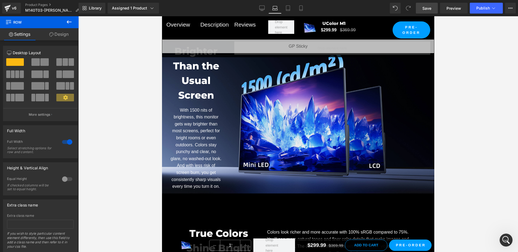
scroll to position [1646, 0]
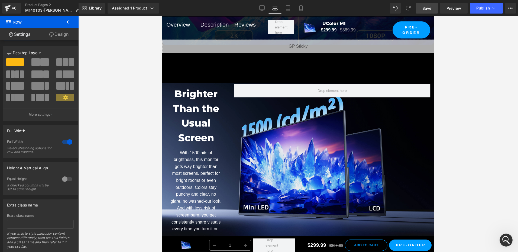
drag, startPoint x: 124, startPoint y: 120, endPoint x: 152, endPoint y: 123, distance: 28.6
click at [125, 120] on div at bounding box center [298, 134] width 440 height 236
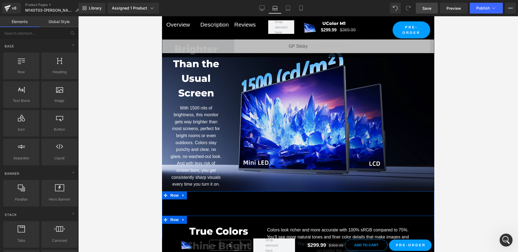
scroll to position [1674, 0]
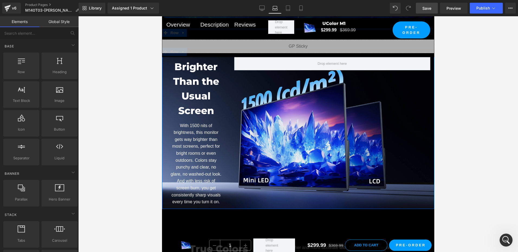
click at [171, 56] on span "Row" at bounding box center [174, 52] width 11 height 8
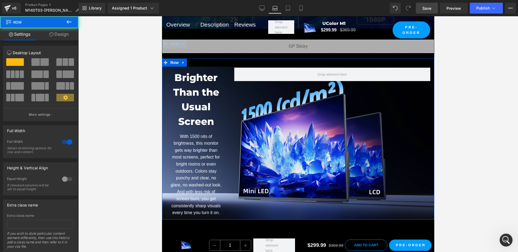
scroll to position [1646, 0]
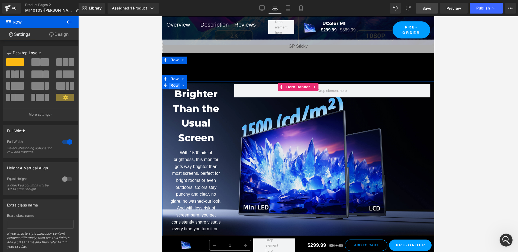
click at [174, 89] on span "Row" at bounding box center [174, 85] width 11 height 8
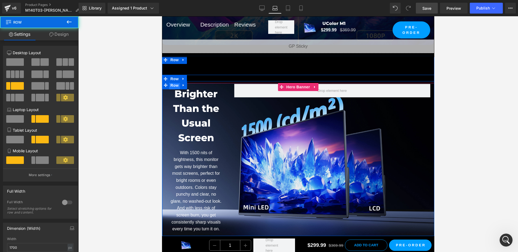
click at [174, 89] on span "Row" at bounding box center [174, 85] width 11 height 8
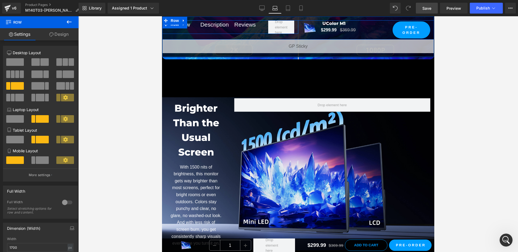
scroll to position [1619, 0]
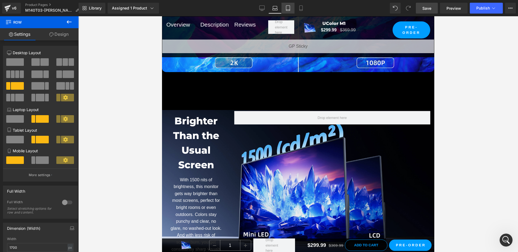
drag, startPoint x: 290, startPoint y: 10, endPoint x: 98, endPoint y: 7, distance: 192.3
click at [290, 10] on icon at bounding box center [287, 7] width 5 height 5
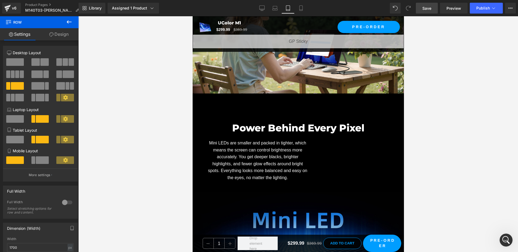
scroll to position [894, 0]
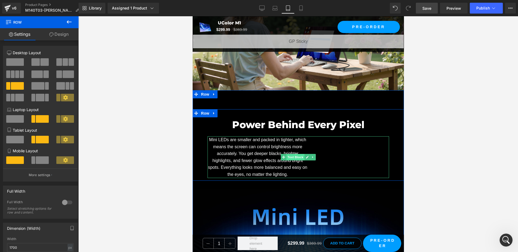
click at [297, 154] on span "Text Block" at bounding box center [295, 157] width 18 height 7
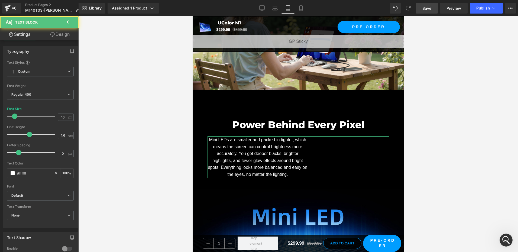
click at [70, 38] on link "Design" at bounding box center [59, 34] width 39 height 12
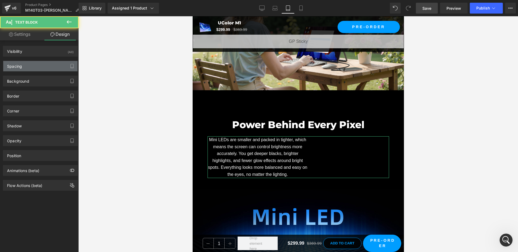
type input "16"
type input "0"
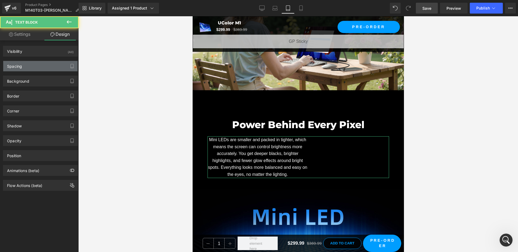
type input "300"
type input "0"
click at [25, 69] on div "Spacing" at bounding box center [40, 66] width 74 height 10
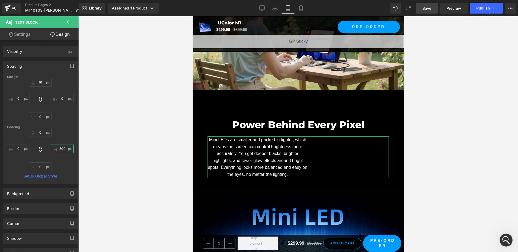
click at [64, 150] on input "300" at bounding box center [62, 148] width 23 height 9
type input "0"
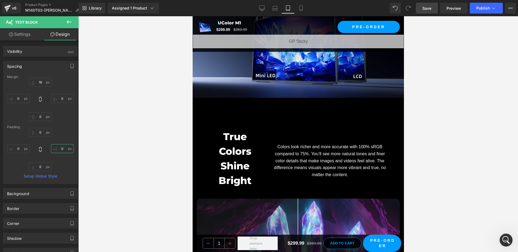
scroll to position [1896, 0]
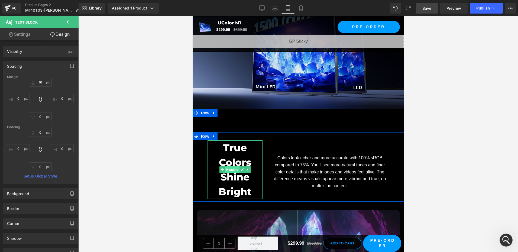
click at [228, 166] on span "Heading" at bounding box center [232, 169] width 15 height 7
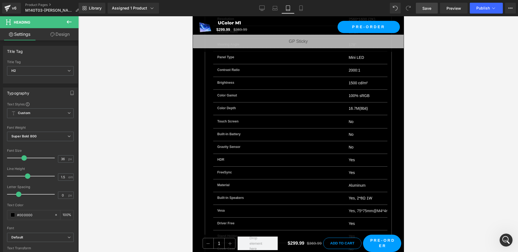
scroll to position [3440, 0]
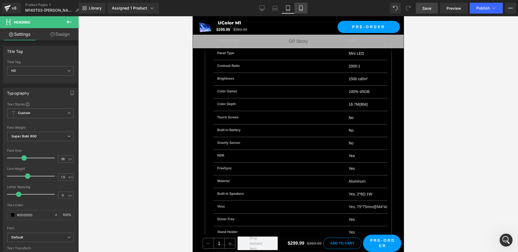
drag, startPoint x: 303, startPoint y: 6, endPoint x: 78, endPoint y: 108, distance: 246.9
click at [303, 6] on icon at bounding box center [300, 7] width 5 height 5
type input "100"
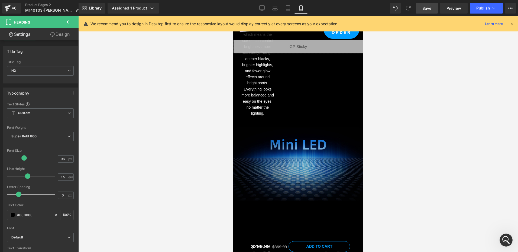
scroll to position [889, 0]
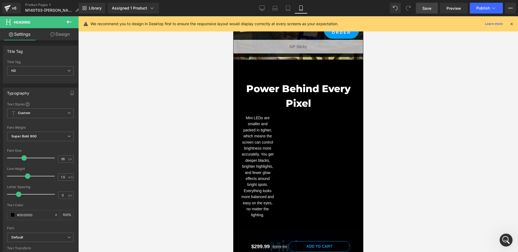
click at [196, 144] on div at bounding box center [298, 134] width 440 height 236
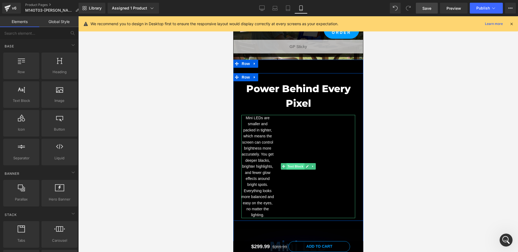
drag, startPoint x: 295, startPoint y: 166, endPoint x: 465, endPoint y: 146, distance: 170.5
click at [295, 166] on span "Text Block" at bounding box center [295, 166] width 18 height 7
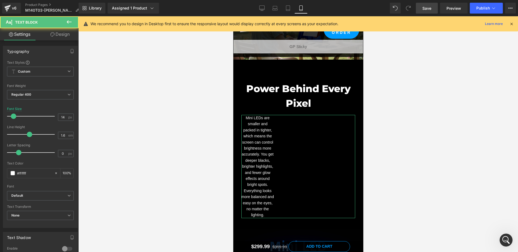
click at [61, 30] on link "Design" at bounding box center [59, 34] width 39 height 12
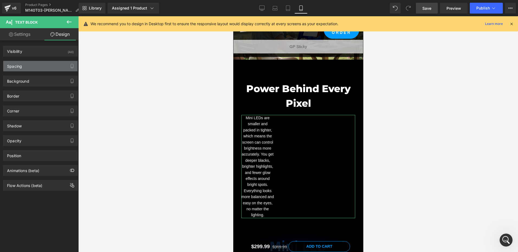
click at [34, 64] on div "Spacing" at bounding box center [40, 66] width 74 height 10
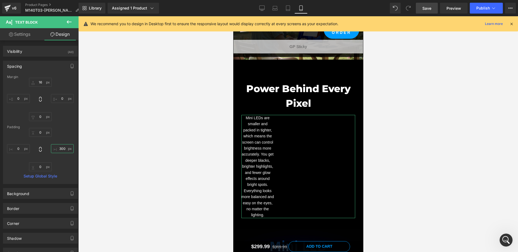
click at [64, 148] on input "300" at bounding box center [62, 148] width 23 height 9
type input "0"
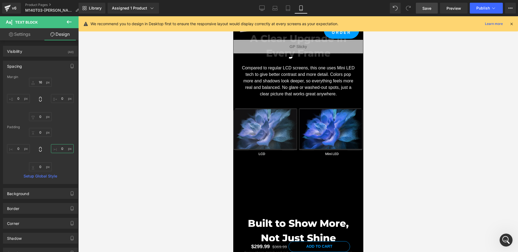
scroll to position [1187, 0]
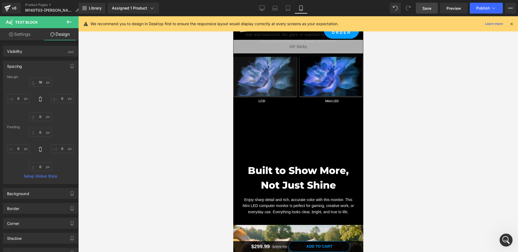
click at [265, 140] on div "Built to Show More, Not Just Shine Heading Enjoy sharp detail and rich, accurat…" at bounding box center [298, 217] width 130 height 161
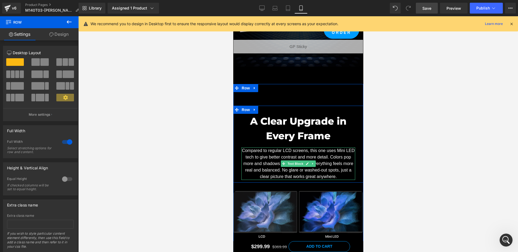
scroll to position [1079, 0]
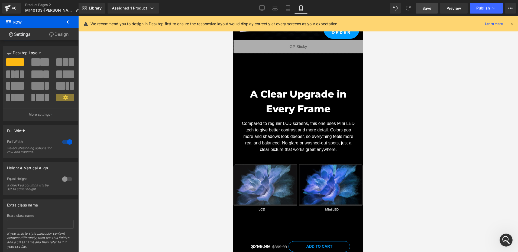
click at [323, 68] on div "A Clear Upgrade in Every Frame Heading Compared to regular LCD screens, this on…" at bounding box center [298, 151] width 130 height 189
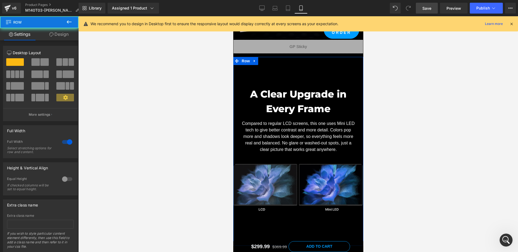
click at [321, 76] on div "A Clear Upgrade in Every Frame Heading Compared to regular LCD screens, this on…" at bounding box center [298, 151] width 130 height 189
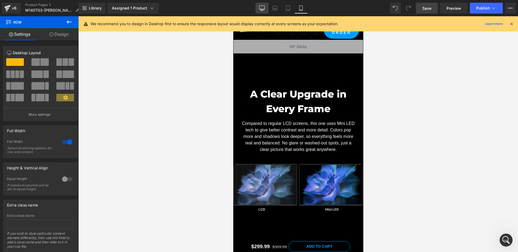
click at [264, 7] on icon at bounding box center [261, 7] width 5 height 5
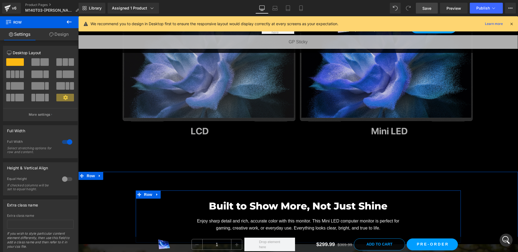
scroll to position [1117, 0]
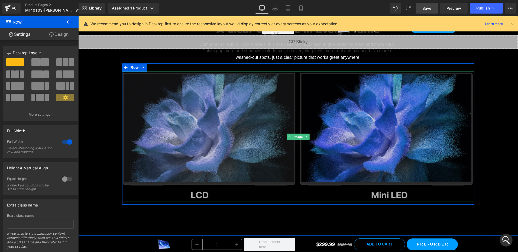
click at [201, 135] on img at bounding box center [298, 137] width 352 height 130
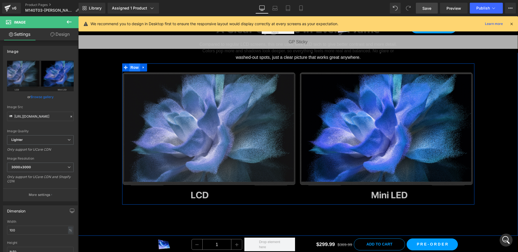
click at [131, 67] on span "Row" at bounding box center [134, 67] width 11 height 8
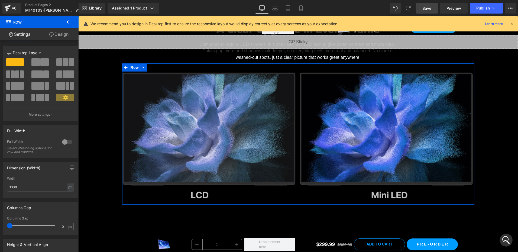
click at [37, 62] on span at bounding box center [35, 62] width 8 height 8
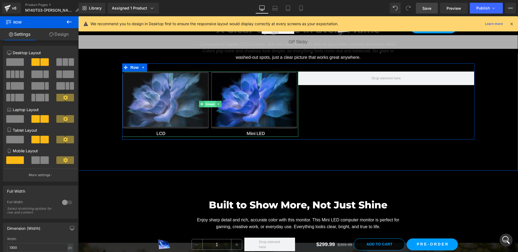
click at [212, 102] on span "Image" at bounding box center [209, 104] width 11 height 7
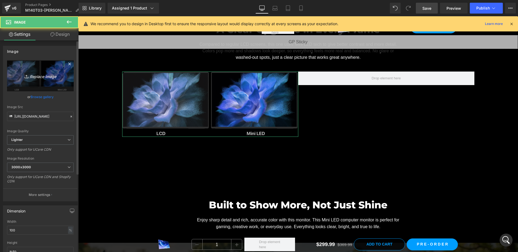
click at [36, 76] on icon "Replace Image" at bounding box center [40, 75] width 43 height 7
type input "C:\fakepath\对比LCD.webp"
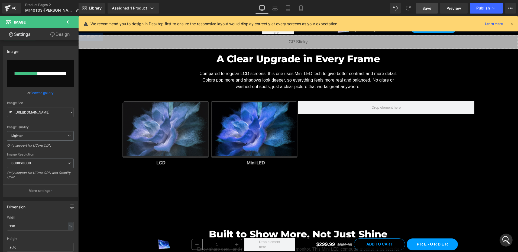
scroll to position [1090, 0]
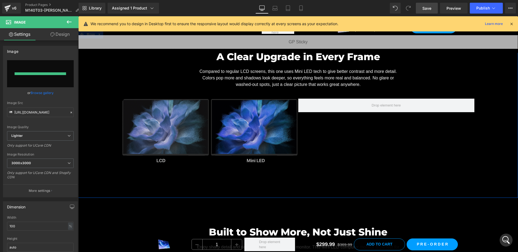
type input "https://ucarecdn.com/ce0fe876-5337-44e5-a737-f07fbb897eb6/-/format/auto/-/previ…"
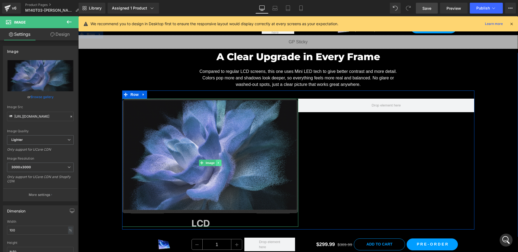
click at [218, 162] on icon at bounding box center [218, 163] width 1 height 2
click at [214, 163] on icon at bounding box center [215, 162] width 3 height 3
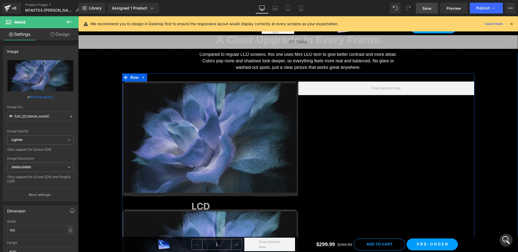
scroll to position [1083, 0]
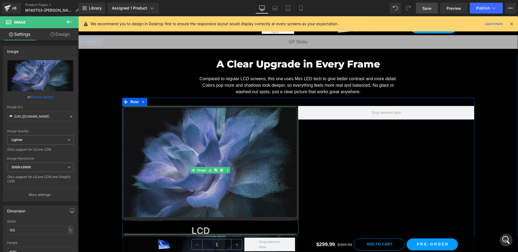
click at [186, 161] on img at bounding box center [210, 170] width 176 height 128
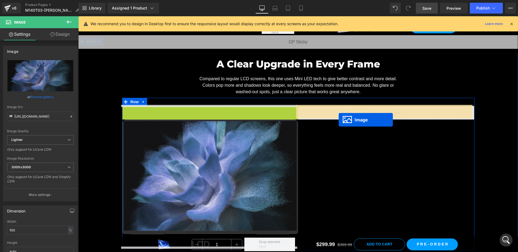
drag, startPoint x: 191, startPoint y: 169, endPoint x: 340, endPoint y: 118, distance: 156.7
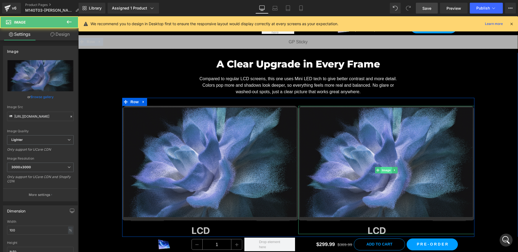
click at [384, 168] on span "Image" at bounding box center [386, 170] width 11 height 7
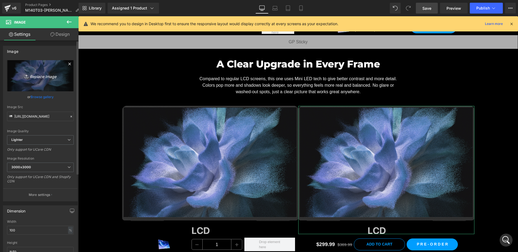
click at [28, 84] on link "Replace Image" at bounding box center [40, 75] width 67 height 31
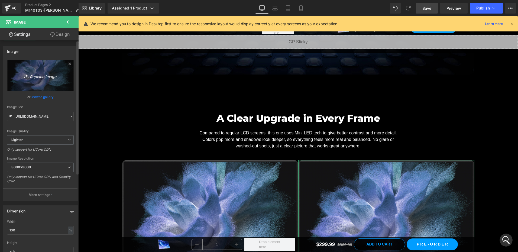
type input "C:\fakepath\对比oled.webp"
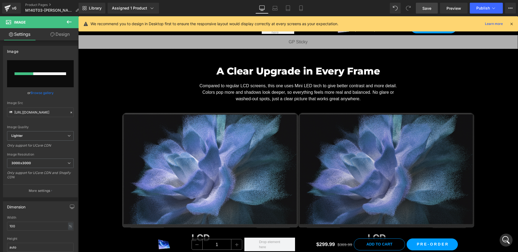
scroll to position [1083, 0]
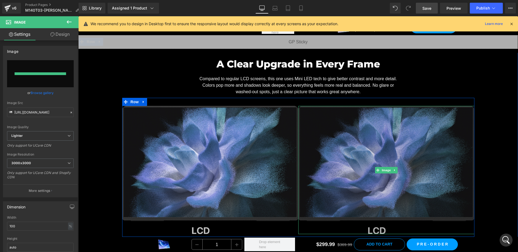
type input "https://ucarecdn.com/e0aa9cb6-bd7e-4062-8480-2748a6097264/-/format/auto/-/previ…"
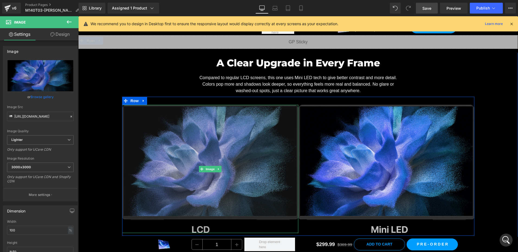
scroll to position [1110, 0]
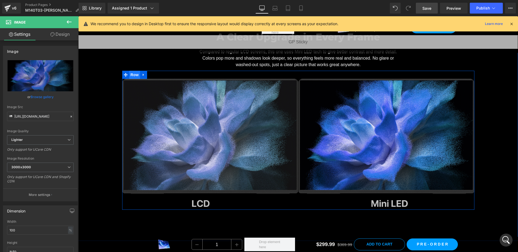
click at [129, 72] on span "Row" at bounding box center [134, 75] width 11 height 8
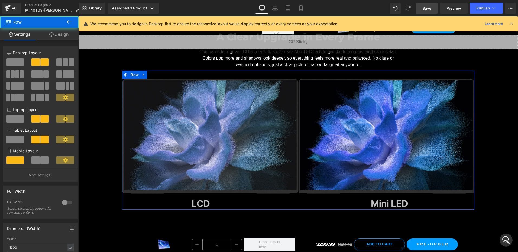
scroll to position [108, 0]
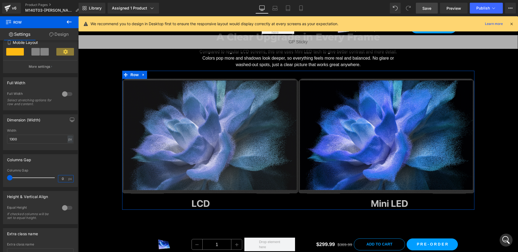
drag, startPoint x: 63, startPoint y: 179, endPoint x: 39, endPoint y: 177, distance: 24.5
click at [39, 177] on div "Columns Gap 0 px" at bounding box center [40, 177] width 67 height 18
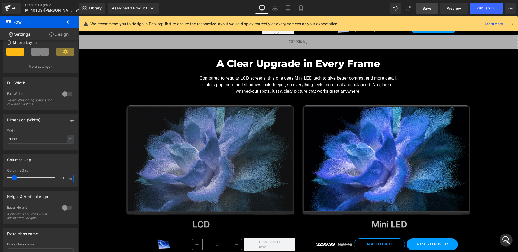
scroll to position [1083, 0]
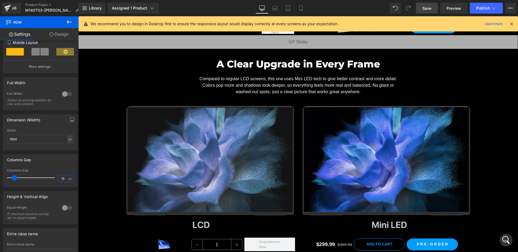
type input "15"
drag, startPoint x: 424, startPoint y: 7, endPoint x: 419, endPoint y: 16, distance: 9.9
click at [424, 7] on span "Save" at bounding box center [426, 8] width 9 height 6
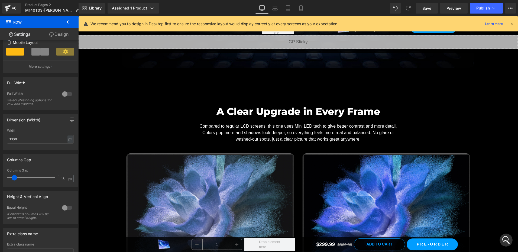
scroll to position [1002, 0]
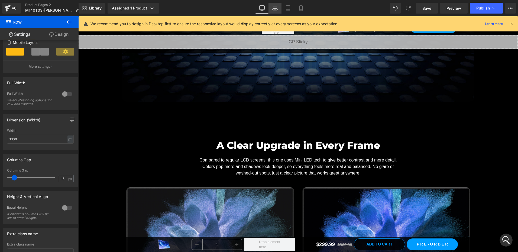
drag, startPoint x: 275, startPoint y: 11, endPoint x: 111, endPoint y: 89, distance: 181.5
click at [275, 11] on link "Laptop" at bounding box center [274, 8] width 13 height 11
type input "100"
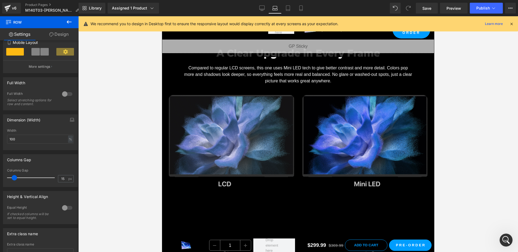
scroll to position [1003, 0]
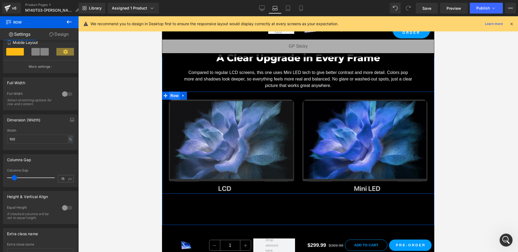
click at [170, 100] on span "Row" at bounding box center [174, 96] width 11 height 8
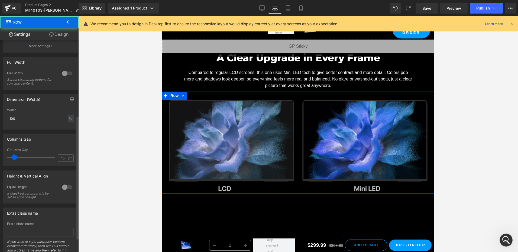
scroll to position [153, 0]
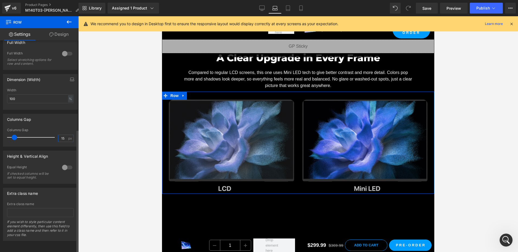
drag, startPoint x: 64, startPoint y: 133, endPoint x: 53, endPoint y: 131, distance: 11.6
click at [53, 131] on div "Columns Gap 15 px" at bounding box center [40, 137] width 67 height 18
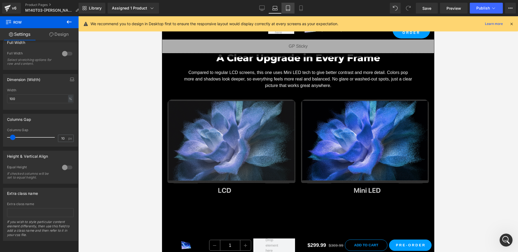
click at [291, 8] on icon at bounding box center [287, 7] width 5 height 5
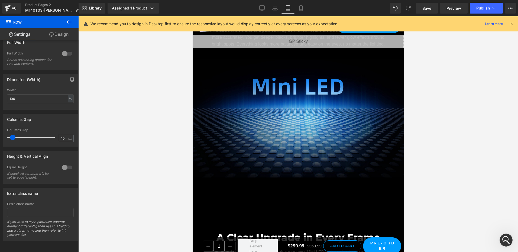
scroll to position [1171, 0]
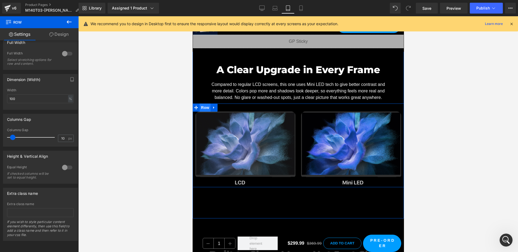
click at [203, 103] on span "Row" at bounding box center [204, 107] width 11 height 8
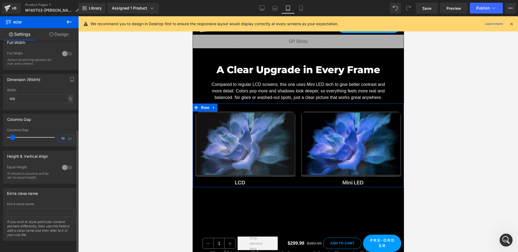
drag, startPoint x: 63, startPoint y: 132, endPoint x: 49, endPoint y: 102, distance: 34.2
click at [37, 128] on div "Columns Gap 10 px" at bounding box center [40, 137] width 67 height 18
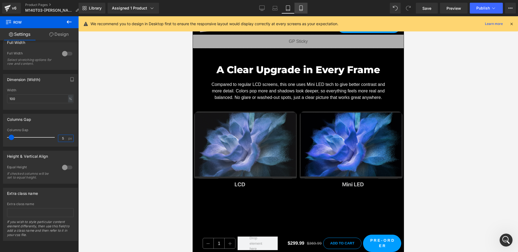
type input "5"
drag, startPoint x: 302, startPoint y: 8, endPoint x: 295, endPoint y: 25, distance: 18.0
click at [302, 8] on icon at bounding box center [300, 7] width 5 height 5
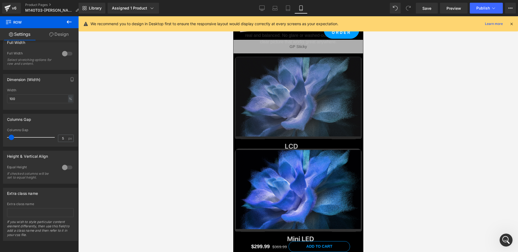
scroll to position [1137, 0]
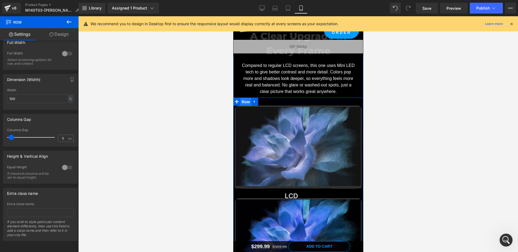
click at [240, 102] on span "Row" at bounding box center [245, 102] width 11 height 8
click at [68, 30] on link "Design" at bounding box center [58, 34] width 39 height 12
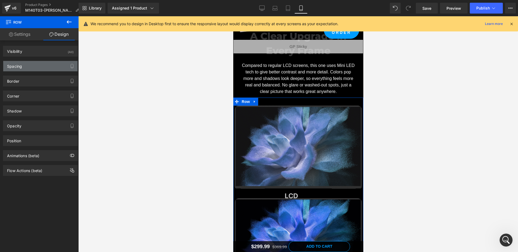
click at [20, 70] on div "Spacing" at bounding box center [40, 66] width 74 height 10
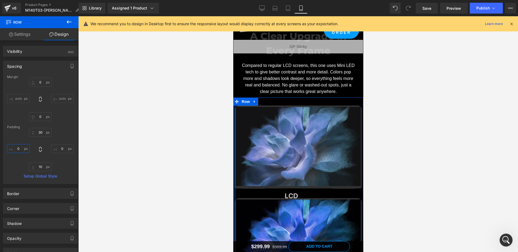
drag, startPoint x: 21, startPoint y: 150, endPoint x: 24, endPoint y: 145, distance: 6.1
click at [22, 150] on input "0" at bounding box center [18, 148] width 23 height 9
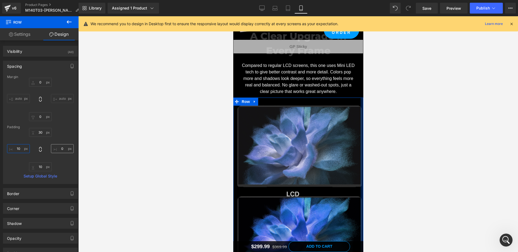
type input "10"
click at [60, 149] on input "0" at bounding box center [62, 148] width 23 height 9
paste input "1"
type input "10"
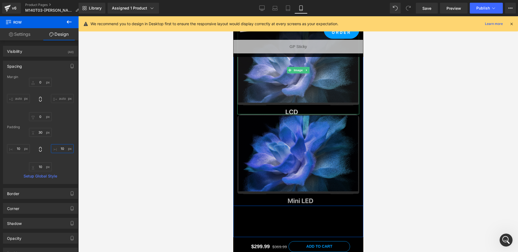
scroll to position [1218, 0]
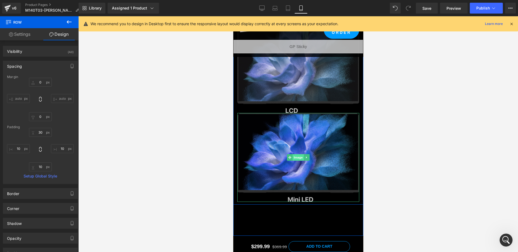
click at [297, 157] on span "Image" at bounding box center [297, 157] width 11 height 7
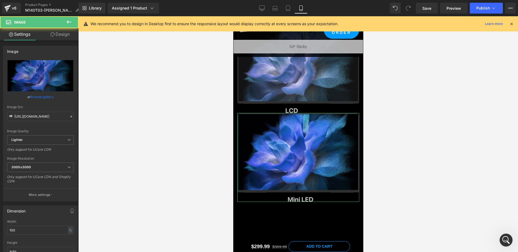
click at [63, 35] on link "Design" at bounding box center [59, 34] width 39 height 12
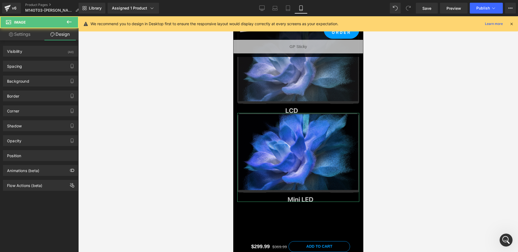
type input "0"
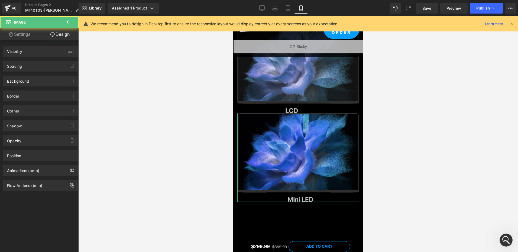
type input "0"
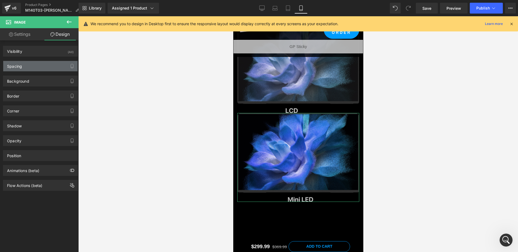
click at [23, 67] on div "Spacing" at bounding box center [40, 66] width 74 height 10
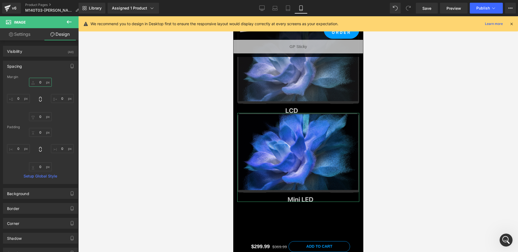
click at [40, 82] on input "0" at bounding box center [40, 82] width 23 height 9
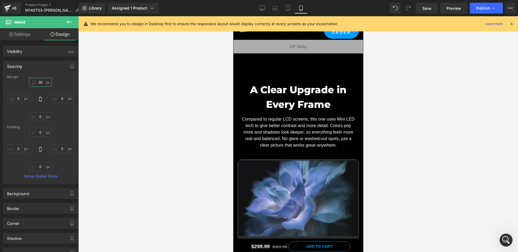
scroll to position [1083, 0]
type input "30"
click at [424, 9] on span "Save" at bounding box center [426, 8] width 9 height 6
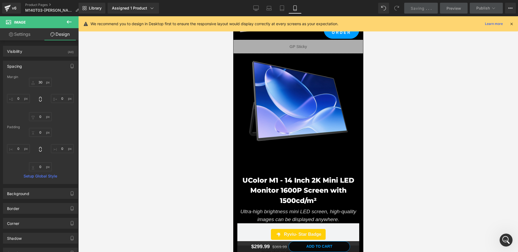
scroll to position [0, 0]
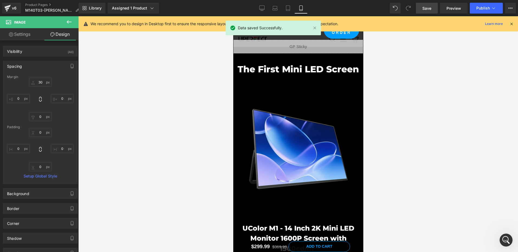
click at [511, 23] on icon at bounding box center [511, 23] width 5 height 5
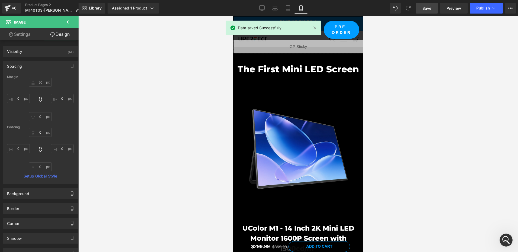
click at [122, 114] on div at bounding box center [298, 134] width 440 height 236
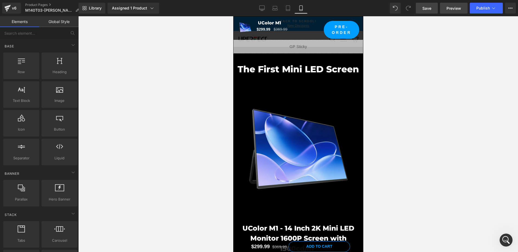
click at [456, 10] on span "Preview" at bounding box center [453, 8] width 15 height 6
click at [264, 9] on icon at bounding box center [261, 9] width 5 height 0
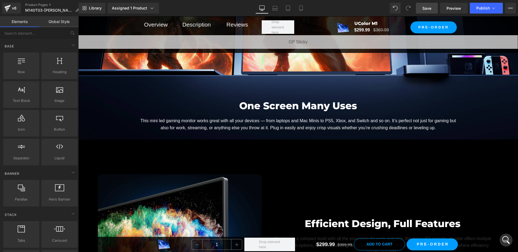
scroll to position [2636, 0]
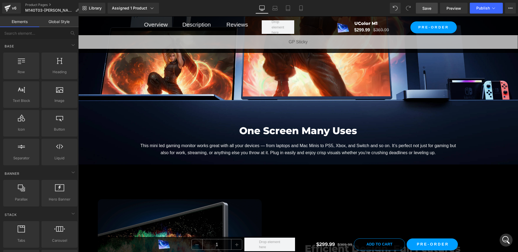
click at [178, 124] on h2 "One Screen Many Uses" at bounding box center [298, 130] width 317 height 15
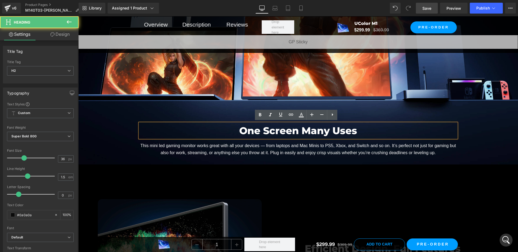
click at [111, 130] on span "One Screen Many Uses Heading This mini led gaming monitor works great with all …" at bounding box center [298, 41] width 440 height 236
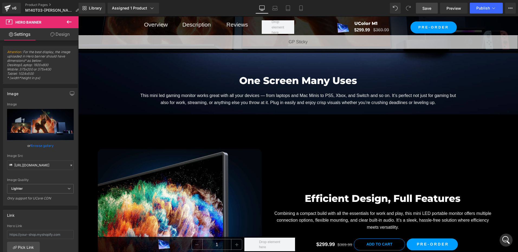
scroll to position [2690, 0]
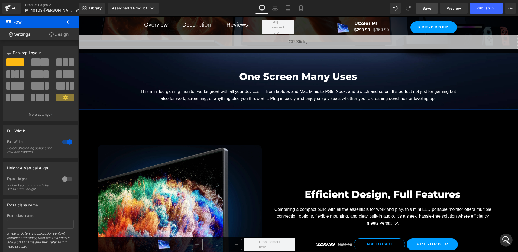
drag, startPoint x: 241, startPoint y: 108, endPoint x: 246, endPoint y: 113, distance: 7.3
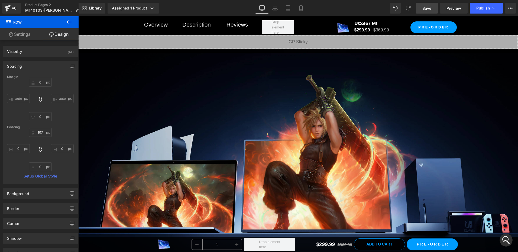
scroll to position [2500, 0]
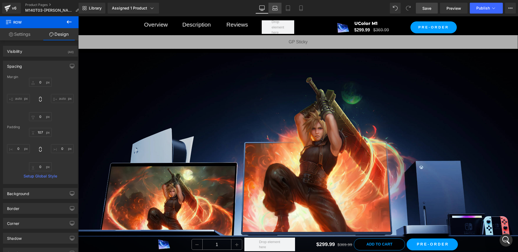
click at [280, 5] on link "Laptop" at bounding box center [274, 8] width 13 height 11
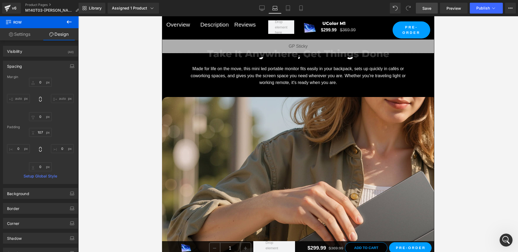
type input "0"
type input "91"
type input "0"
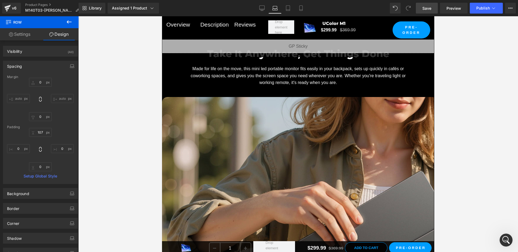
type input "0"
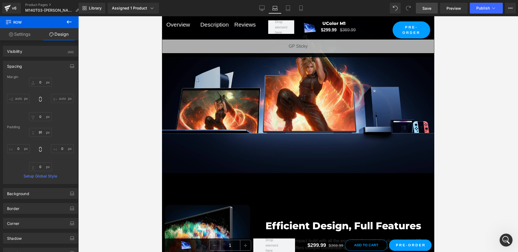
scroll to position [2165, 0]
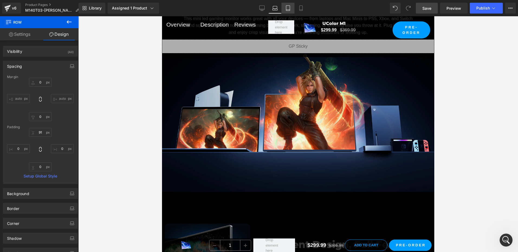
click at [287, 5] on icon at bounding box center [287, 7] width 5 height 5
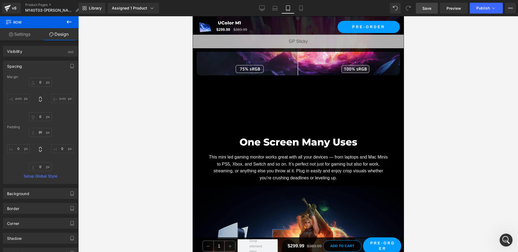
type input "0"
type input "90"
type input "0"
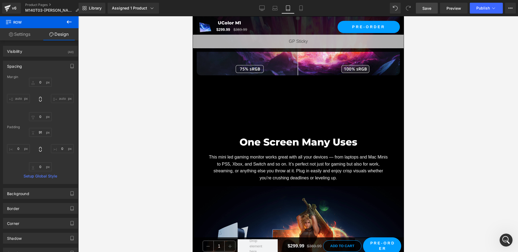
type input "0"
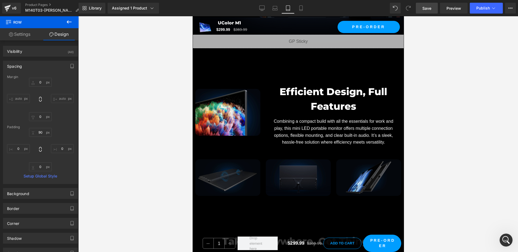
scroll to position [2385, 0]
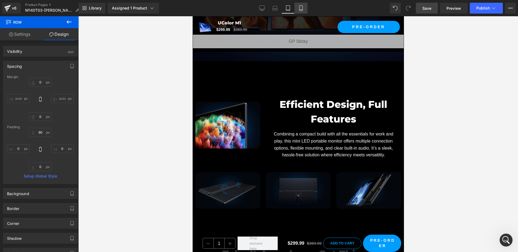
click at [301, 10] on icon at bounding box center [300, 10] width 3 height 0
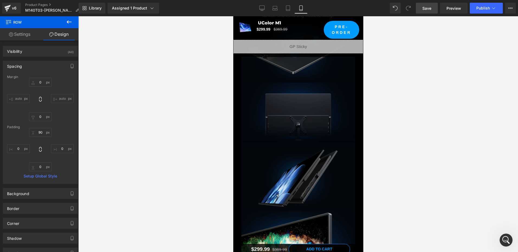
type input "0"
type input "70"
type input "0"
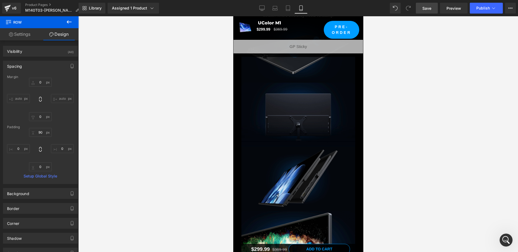
type input "0"
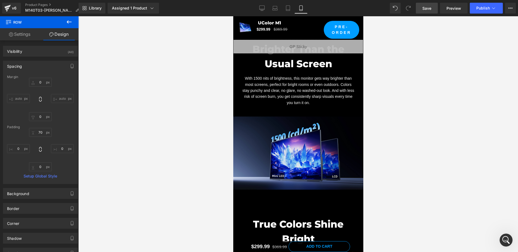
scroll to position [1768, 0]
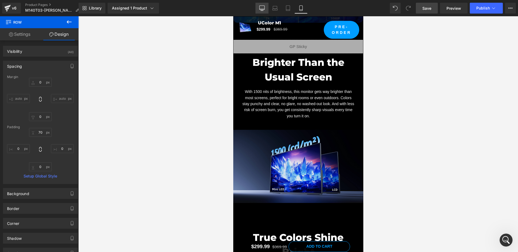
click at [265, 9] on link "Desktop" at bounding box center [261, 8] width 13 height 11
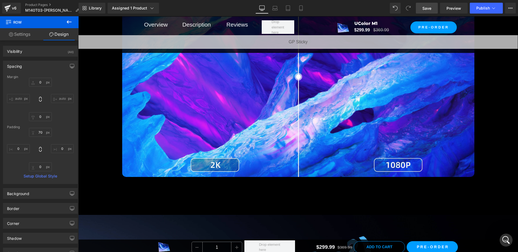
type input "0"
type input "107"
type input "0"
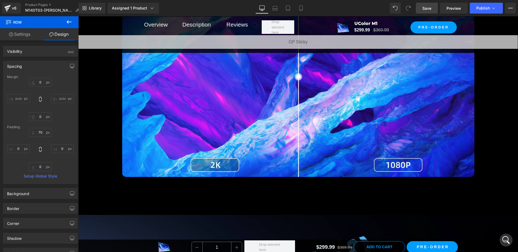
type input "0"
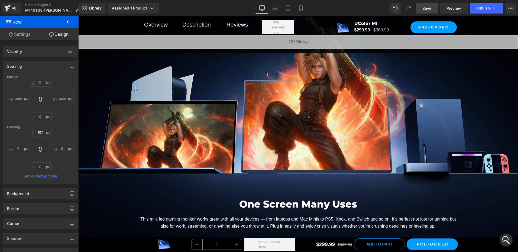
scroll to position [2724, 0]
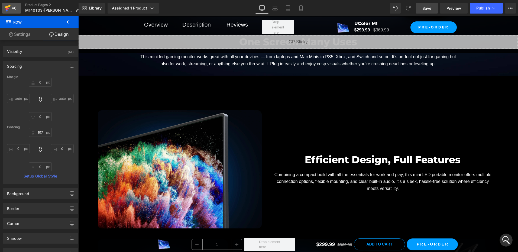
click at [13, 10] on div "v6" at bounding box center [14, 8] width 7 height 7
drag, startPoint x: 425, startPoint y: 11, endPoint x: 278, endPoint y: 169, distance: 216.6
click at [425, 11] on span "Save" at bounding box center [426, 8] width 9 height 6
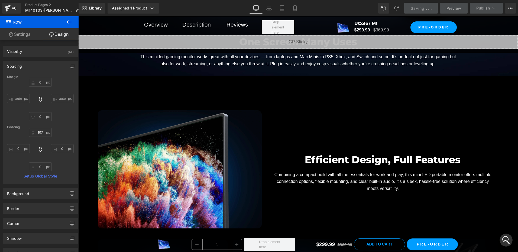
scroll to position [66, 0]
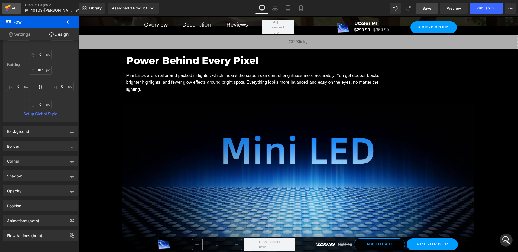
click at [10, 5] on icon at bounding box center [7, 8] width 7 height 14
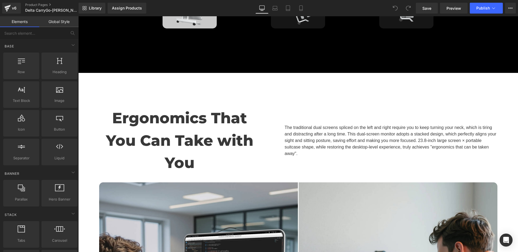
scroll to position [1257, 0]
